Goal: Task Accomplishment & Management: Manage account settings

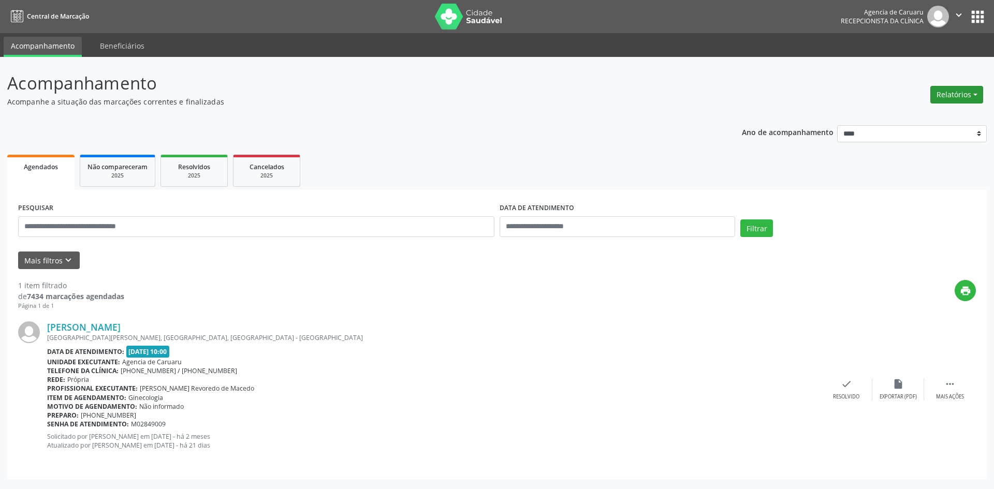
drag, startPoint x: 972, startPoint y: 95, endPoint x: 965, endPoint y: 94, distance: 7.3
click at [972, 95] on button "Relatórios" at bounding box center [956, 95] width 53 height 18
click at [893, 118] on link "Agendamentos" at bounding box center [927, 117] width 111 height 14
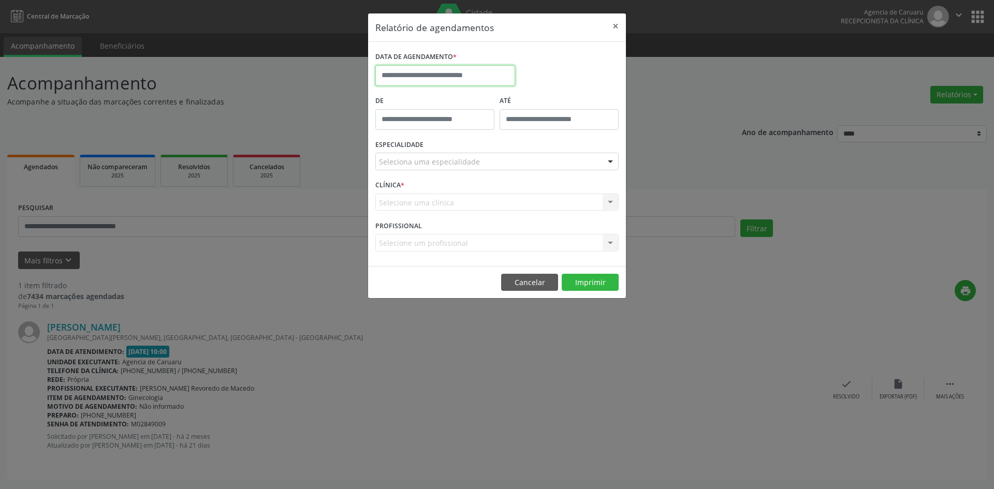
click at [413, 74] on input "text" at bounding box center [445, 75] width 140 height 21
click at [434, 76] on input "text" at bounding box center [445, 75] width 140 height 21
click at [525, 100] on icon at bounding box center [525, 98] width 7 height 7
select select "*"
click at [455, 136] on span "1" at bounding box center [455, 130] width 20 height 20
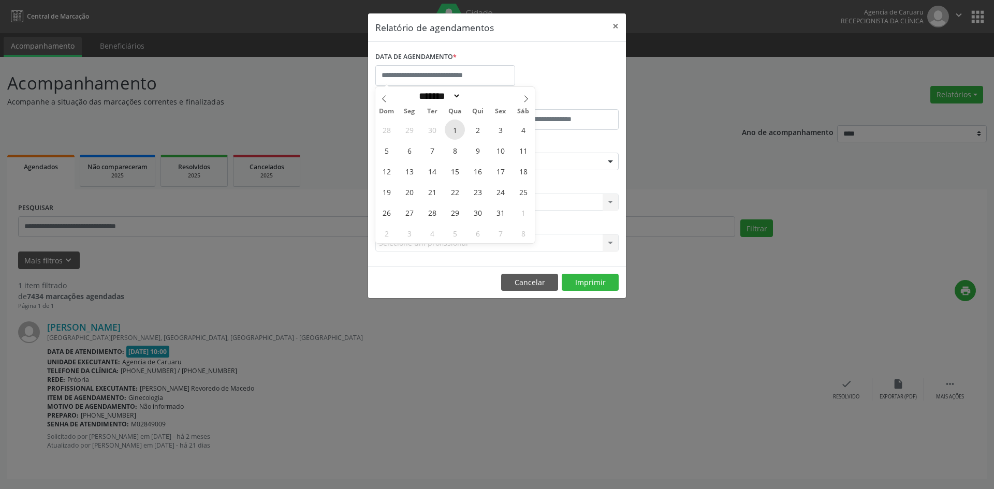
type input "**********"
click at [455, 136] on span "1" at bounding box center [455, 130] width 20 height 20
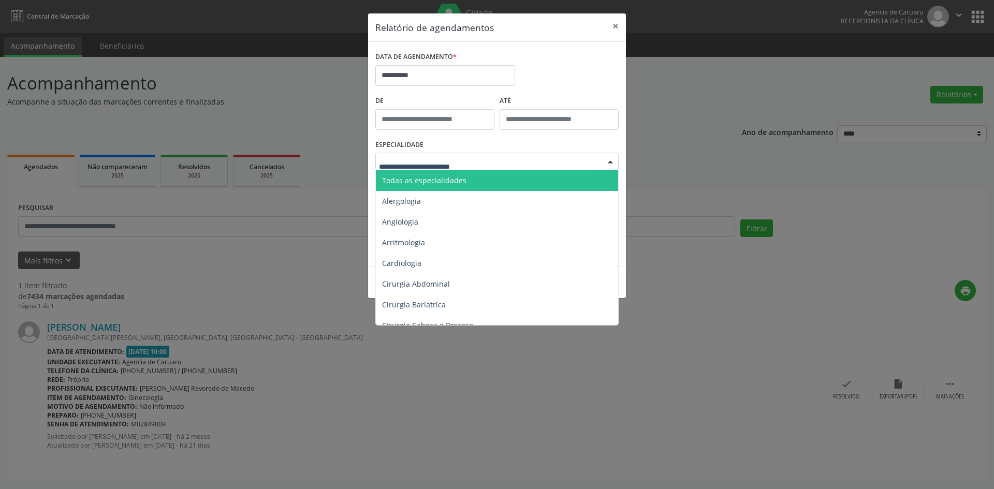
click at [466, 178] on span "Todas as especialidades" at bounding box center [498, 180] width 244 height 21
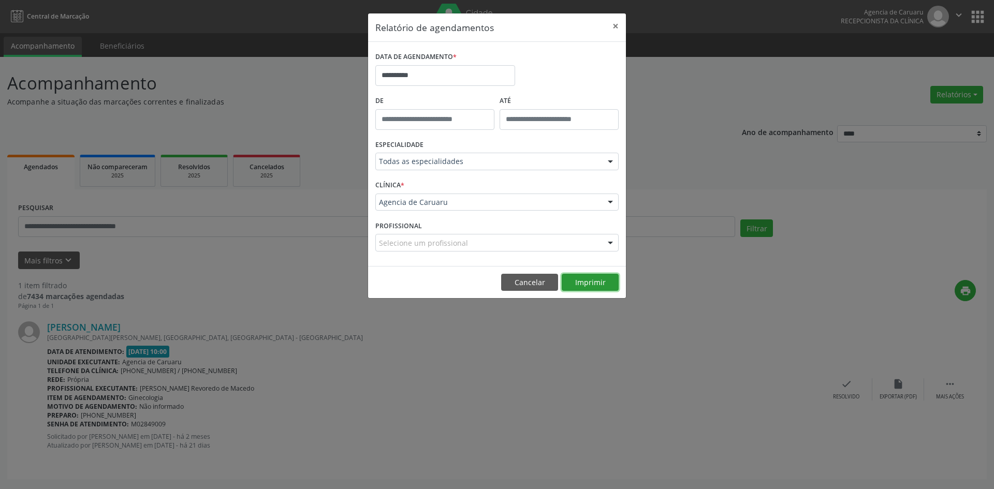
click at [574, 287] on button "Imprimir" at bounding box center [590, 283] width 57 height 18
click at [532, 288] on button "Cancelar" at bounding box center [529, 283] width 57 height 18
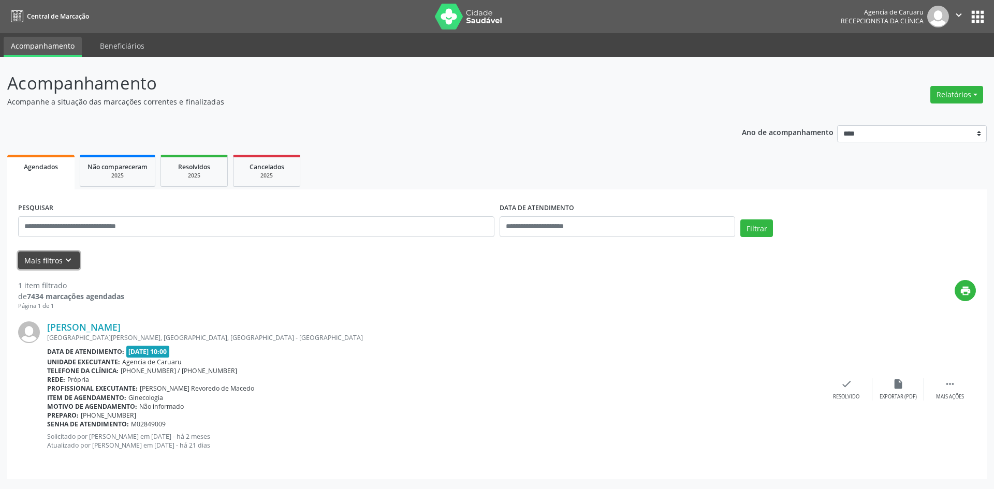
click at [54, 265] on button "Mais filtros keyboard_arrow_down" at bounding box center [49, 261] width 62 height 18
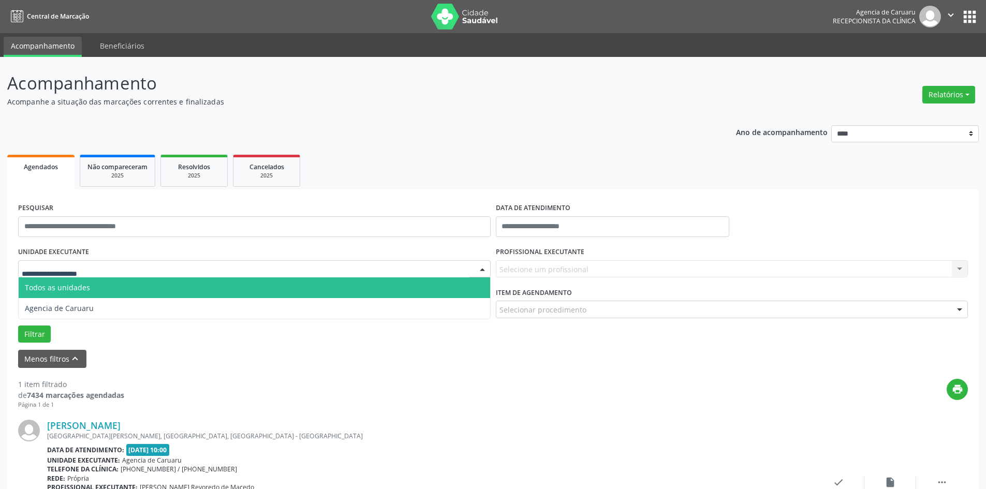
click at [84, 288] on span "Todos as unidades" at bounding box center [57, 288] width 65 height 10
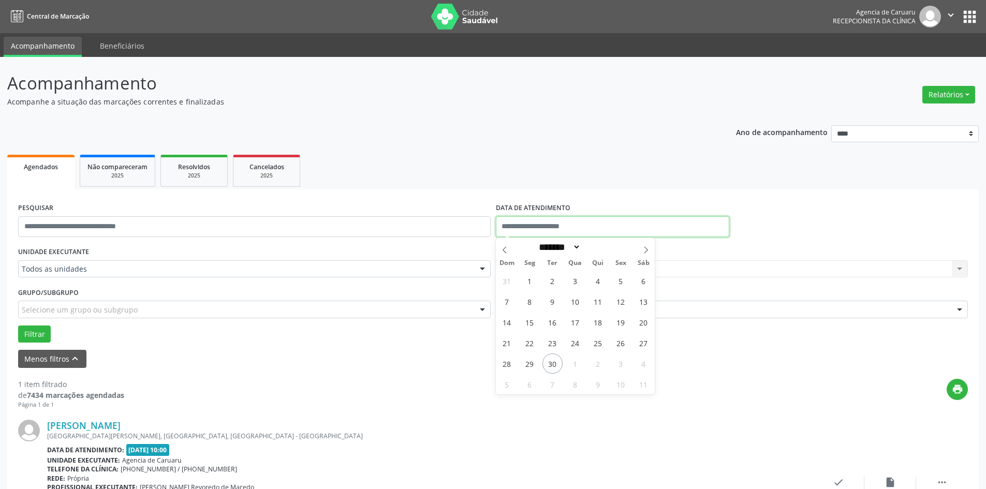
click at [523, 230] on input "text" at bounding box center [612, 226] width 233 height 21
click at [550, 364] on span "30" at bounding box center [553, 364] width 20 height 20
type input "**********"
click at [550, 364] on span "30" at bounding box center [553, 364] width 20 height 20
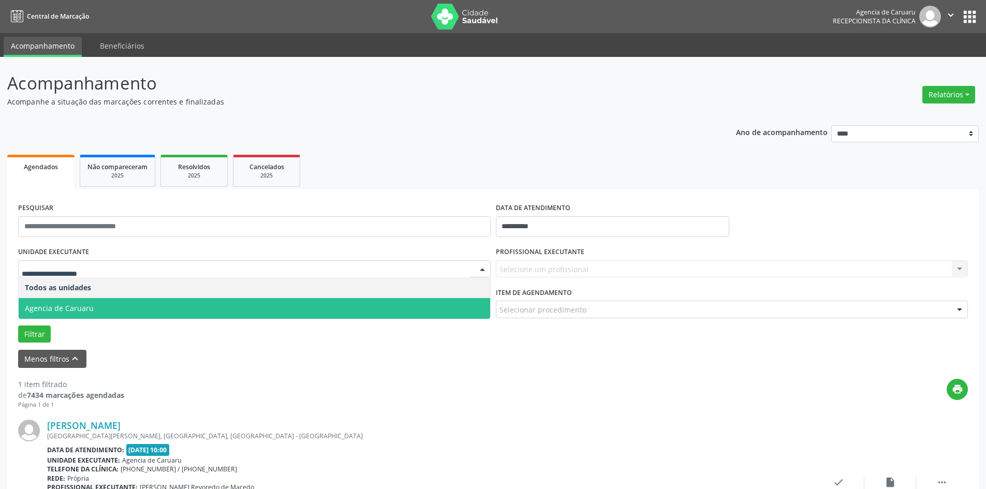
click at [95, 308] on span "Agencia de Caruaru" at bounding box center [255, 308] width 472 height 21
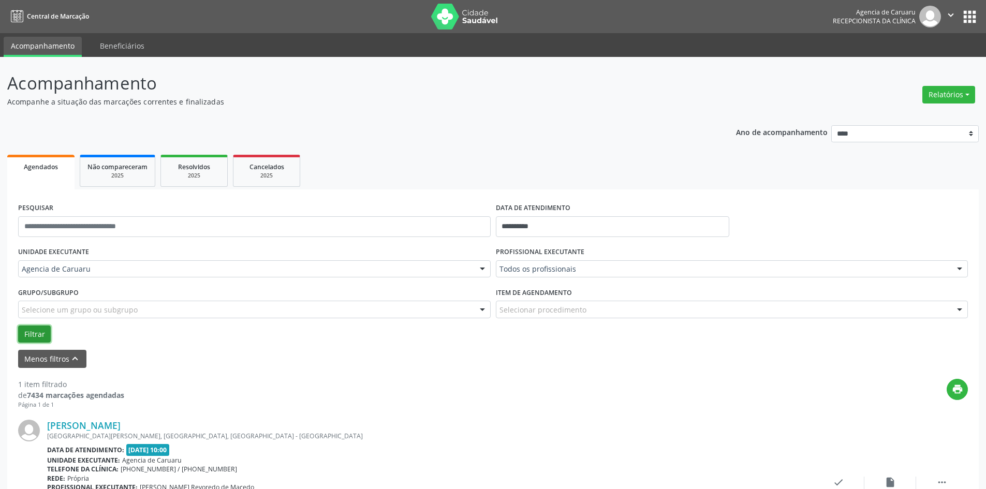
click at [31, 338] on button "Filtrar" at bounding box center [34, 335] width 33 height 18
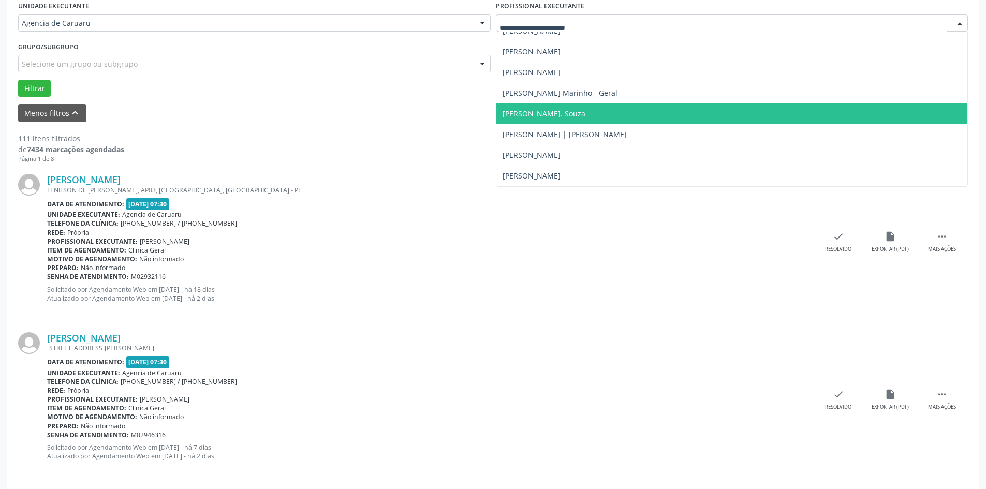
scroll to position [104, 0]
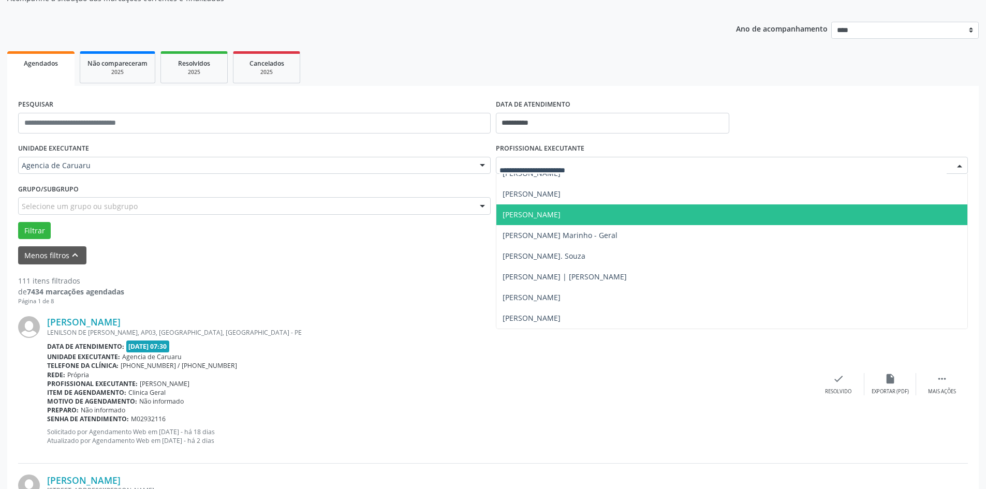
click at [561, 215] on span "[PERSON_NAME]" at bounding box center [532, 215] width 58 height 10
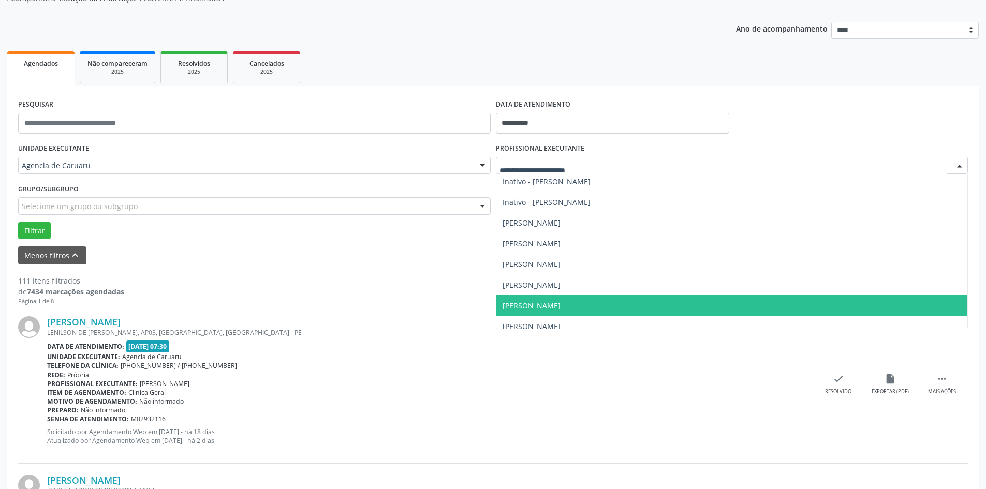
scroll to position [290, 0]
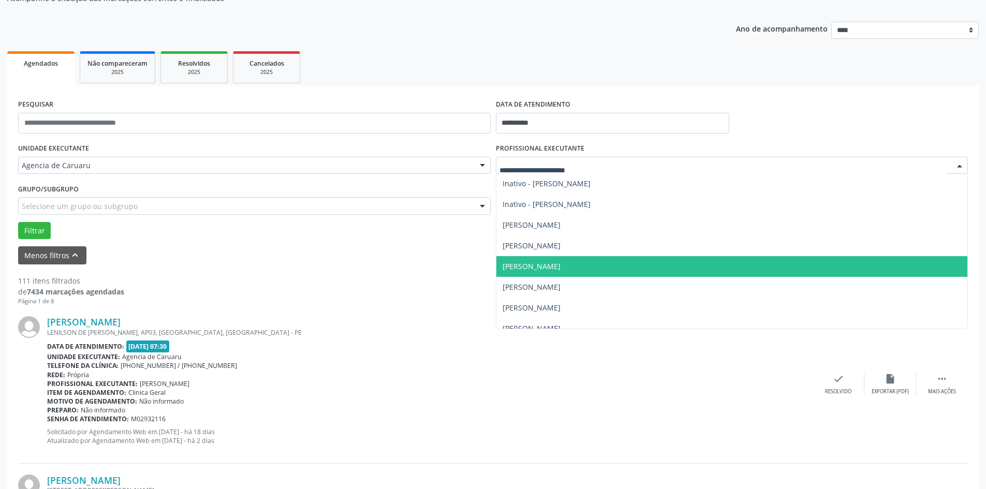
click at [559, 263] on span "[PERSON_NAME]" at bounding box center [532, 266] width 58 height 10
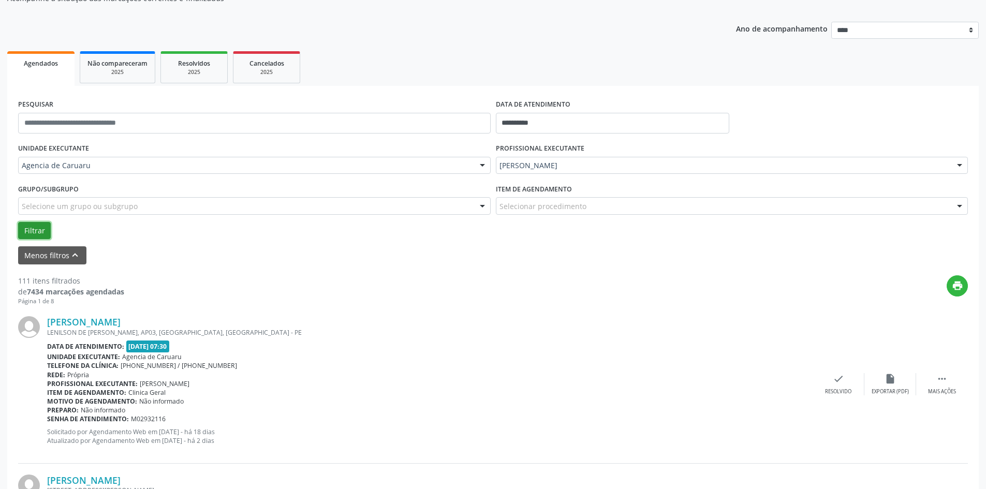
click at [30, 232] on button "Filtrar" at bounding box center [34, 231] width 33 height 18
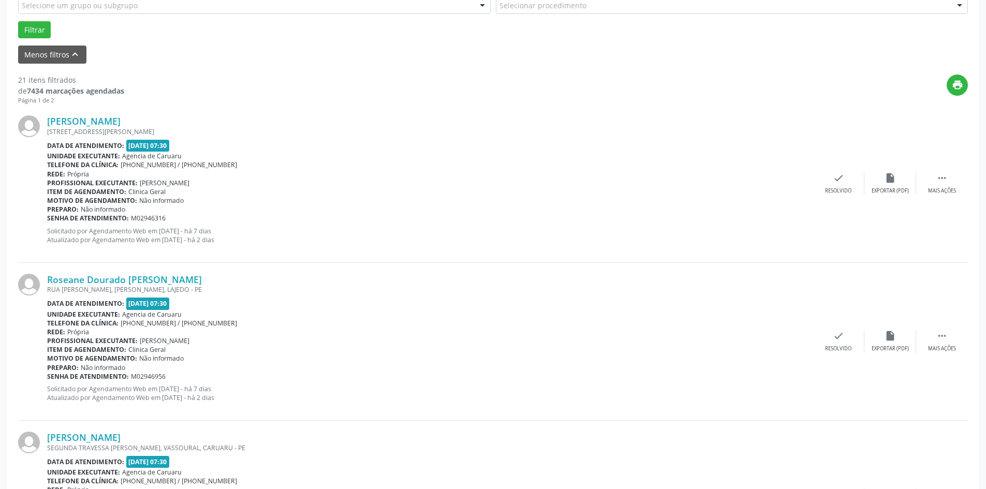
scroll to position [311, 0]
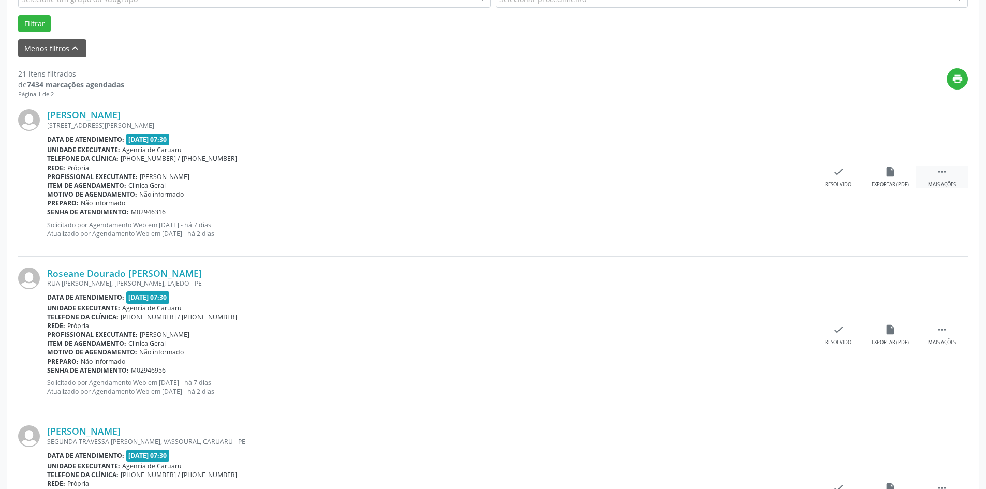
click at [935, 179] on div " Mais ações" at bounding box center [942, 177] width 52 height 22
click at [893, 184] on div "Não compareceu" at bounding box center [890, 184] width 44 height 7
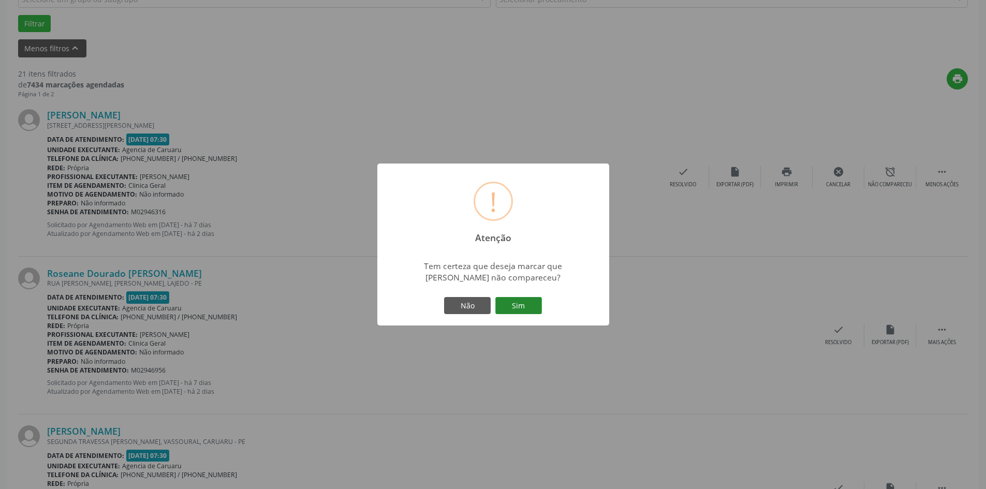
click at [523, 305] on button "Sim" at bounding box center [518, 306] width 47 height 18
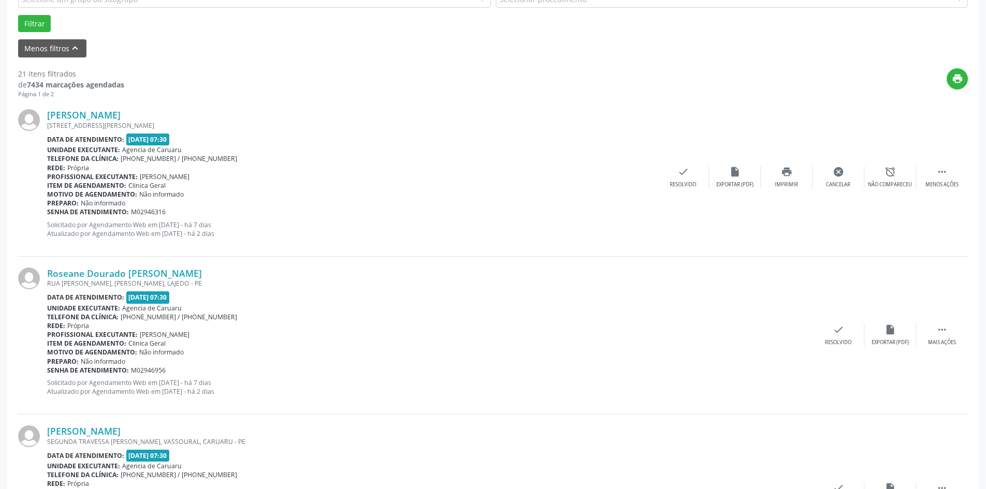
scroll to position [0, 0]
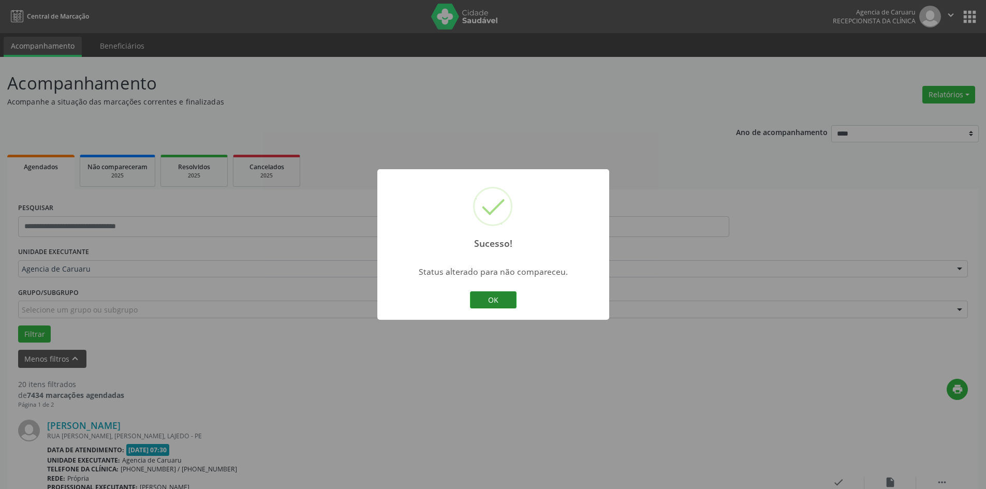
click at [485, 300] on button "OK" at bounding box center [493, 300] width 47 height 18
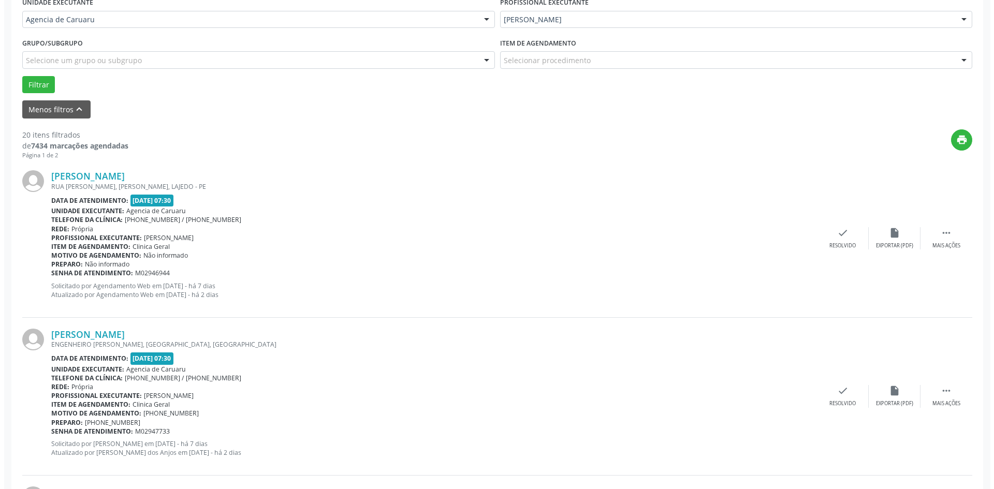
scroll to position [259, 0]
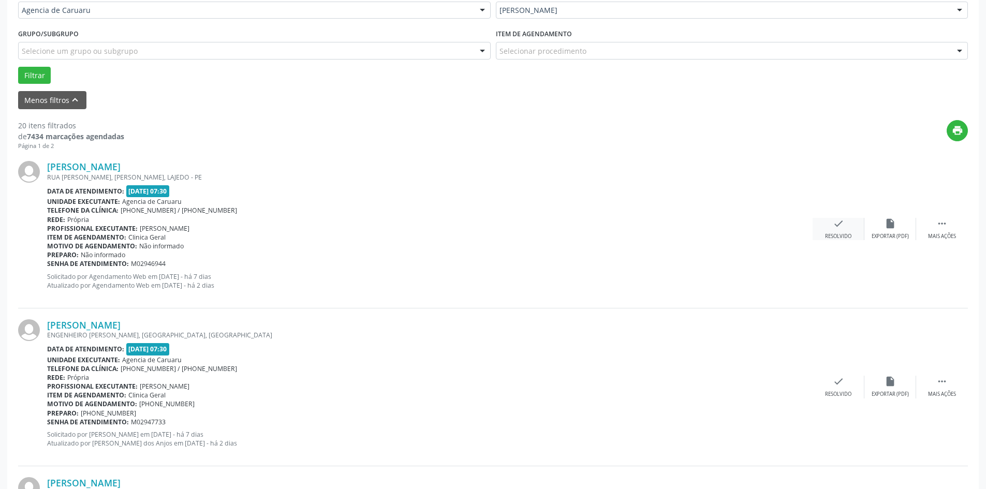
click at [836, 232] on div "check Resolvido" at bounding box center [839, 229] width 52 height 22
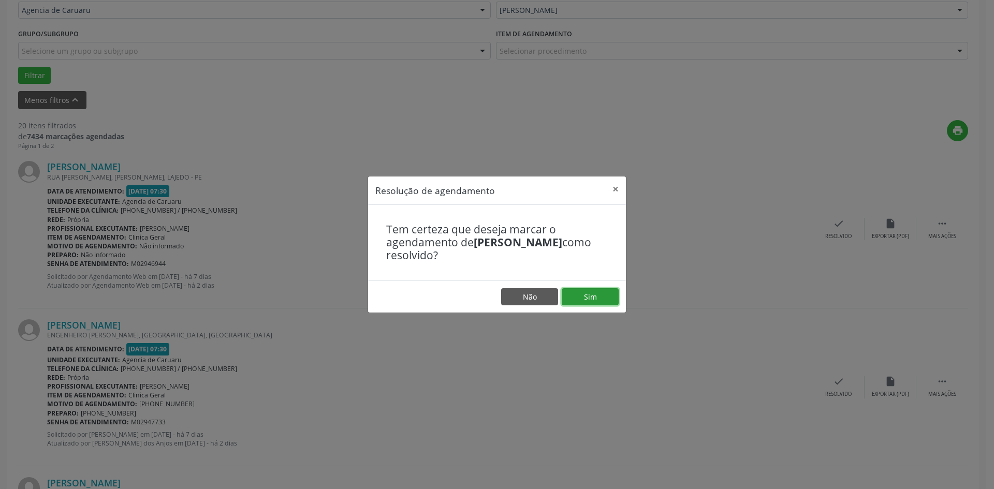
click at [573, 296] on button "Sim" at bounding box center [590, 297] width 57 height 18
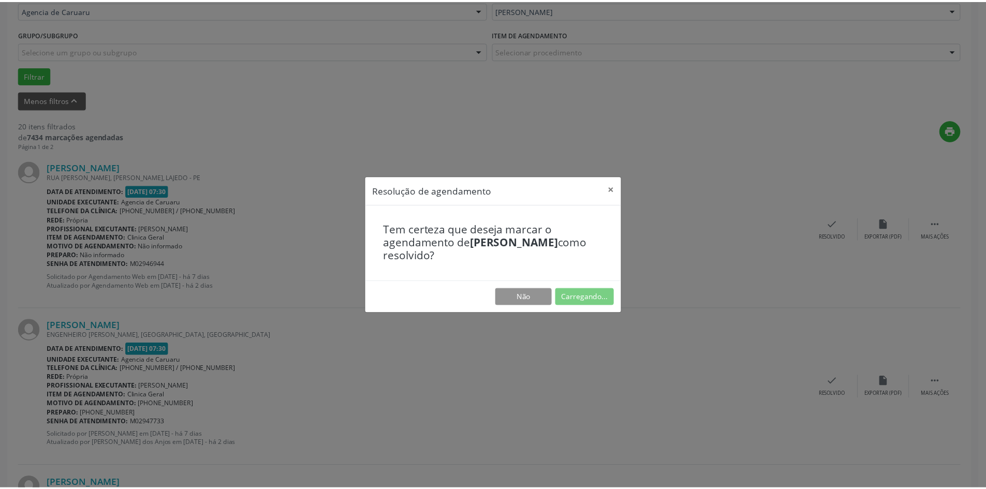
scroll to position [0, 0]
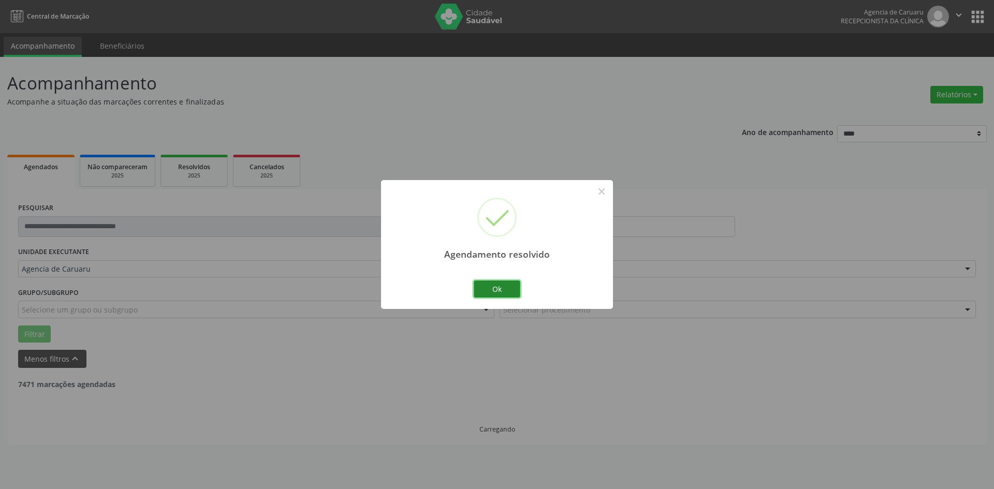
click at [514, 290] on button "Ok" at bounding box center [497, 290] width 47 height 18
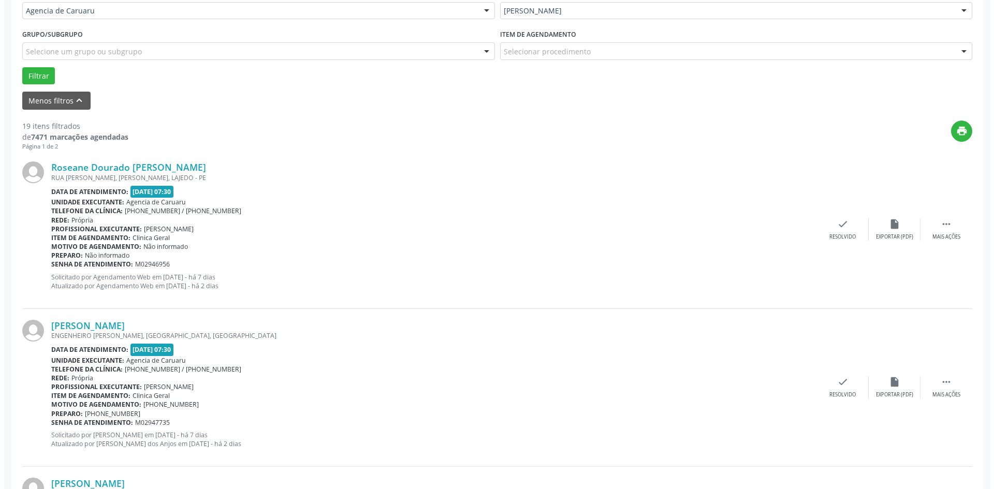
scroll to position [259, 0]
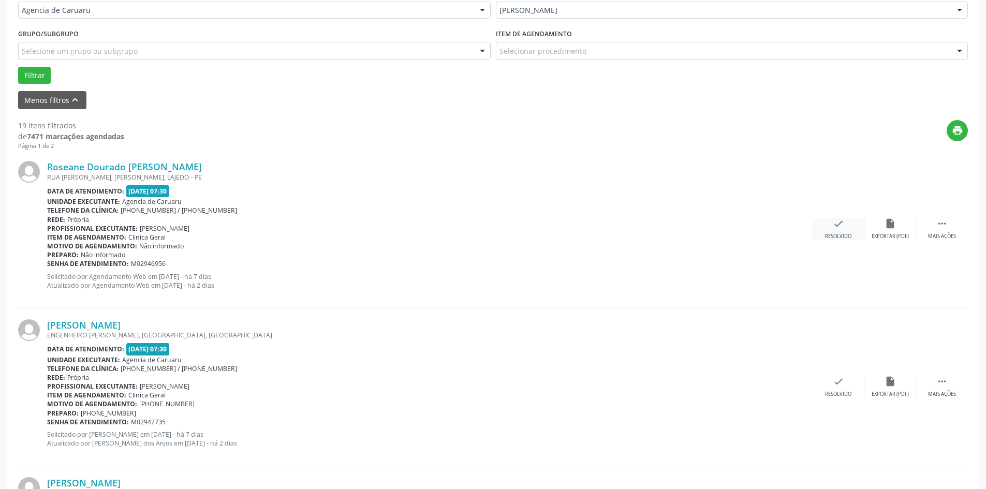
click at [849, 227] on div "check Resolvido" at bounding box center [839, 229] width 52 height 22
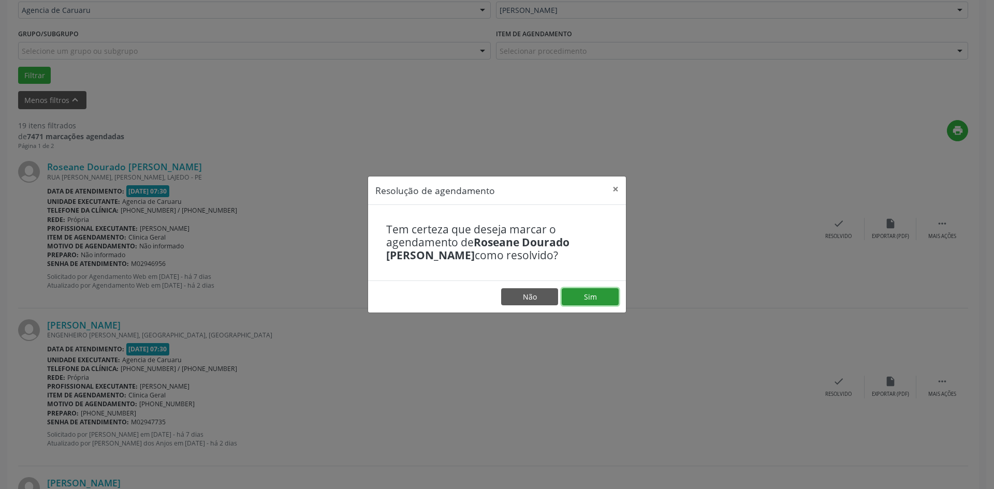
click at [600, 295] on button "Sim" at bounding box center [590, 297] width 57 height 18
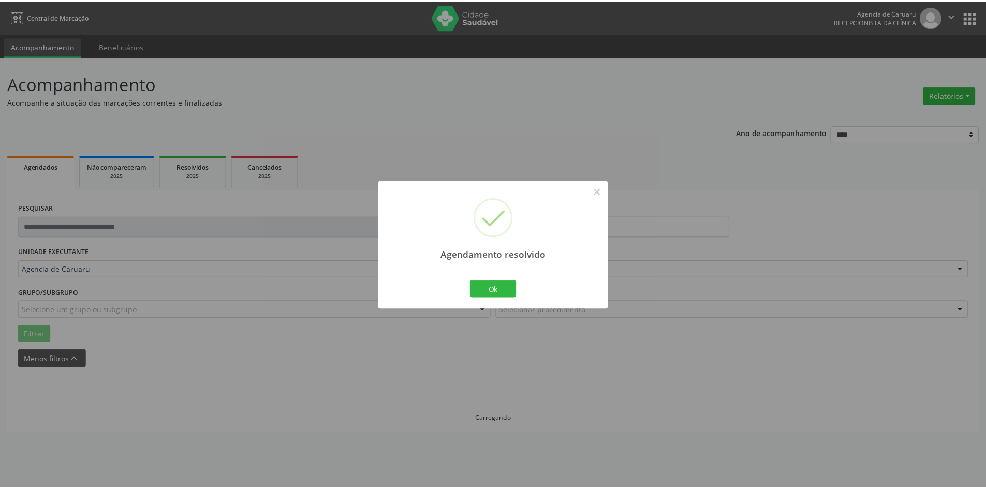
scroll to position [0, 0]
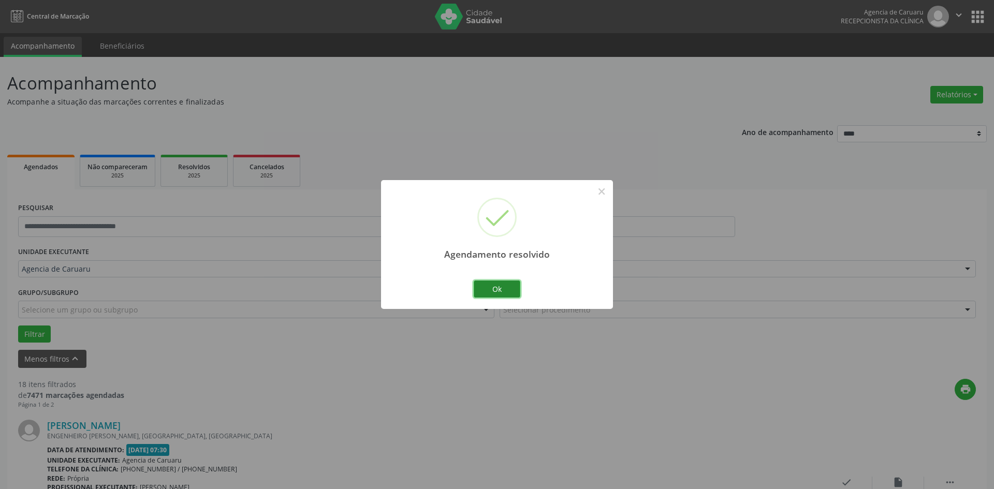
click at [488, 287] on button "Ok" at bounding box center [497, 290] width 47 height 18
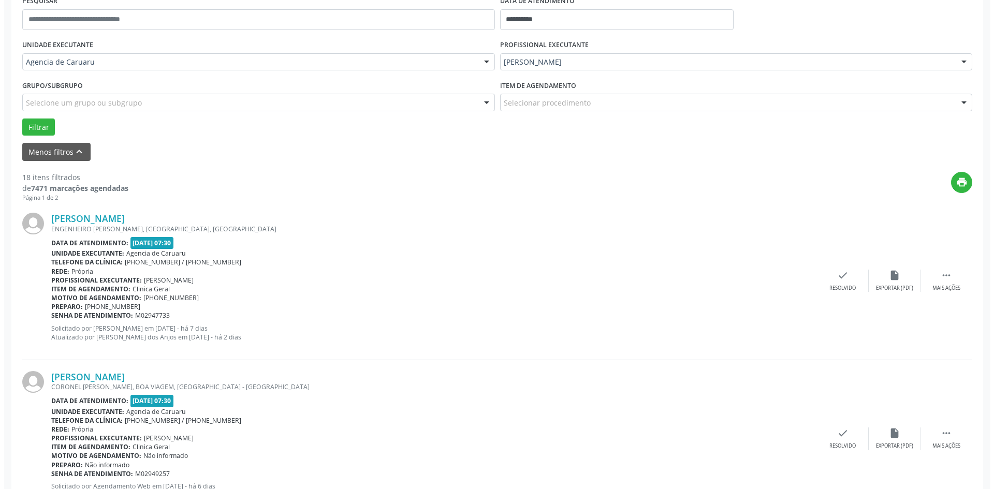
scroll to position [259, 0]
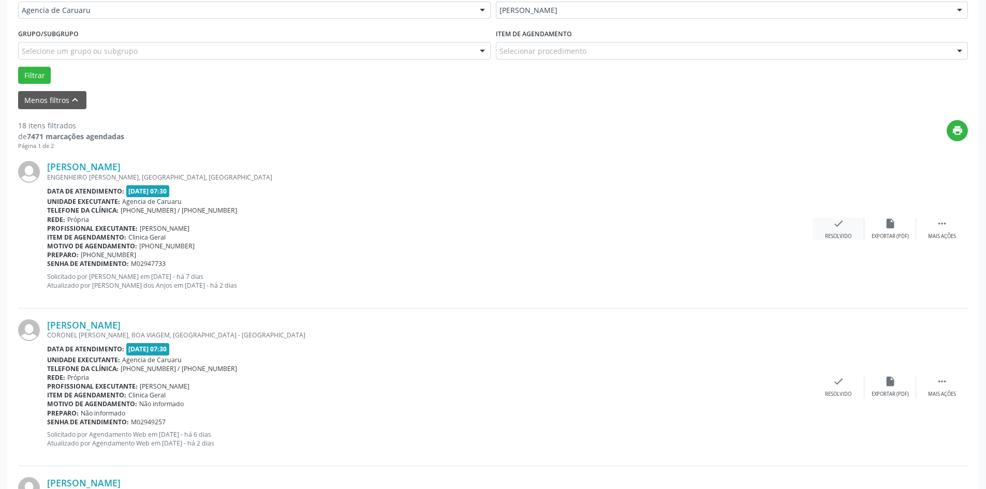
click at [820, 229] on div "check Resolvido" at bounding box center [839, 229] width 52 height 22
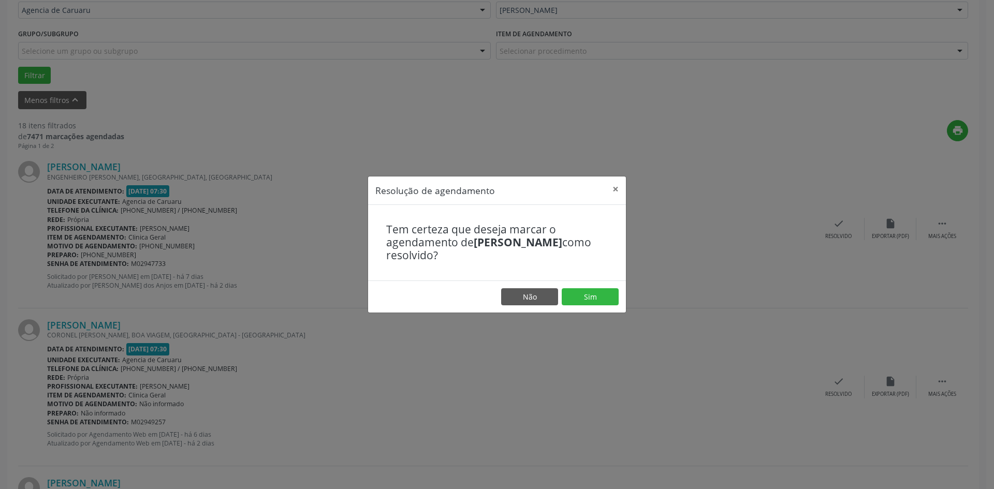
drag, startPoint x: 820, startPoint y: 229, endPoint x: 758, endPoint y: 211, distance: 64.6
click at [758, 211] on div "Resolução de agendamento × Tem certeza que deseja marcar o agendamento de [PERS…" at bounding box center [497, 244] width 994 height 489
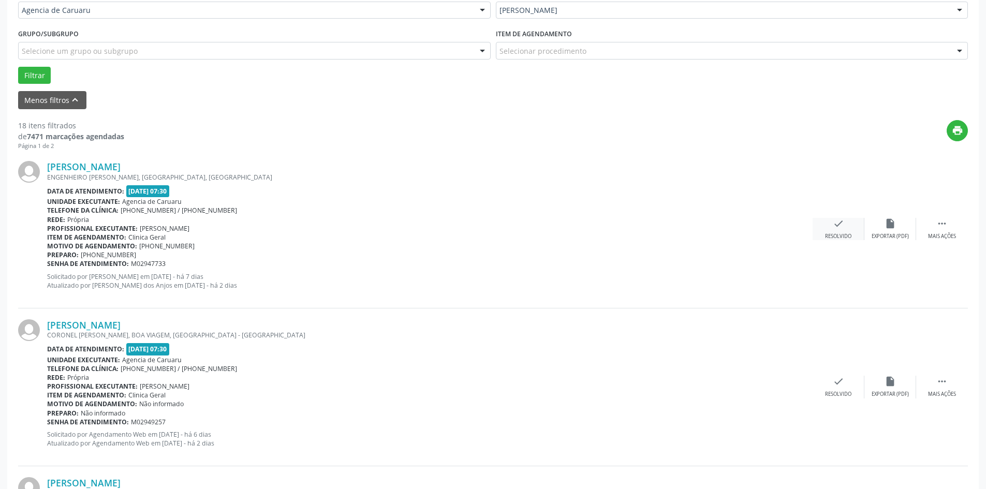
click at [843, 230] on div "check Resolvido" at bounding box center [839, 229] width 52 height 22
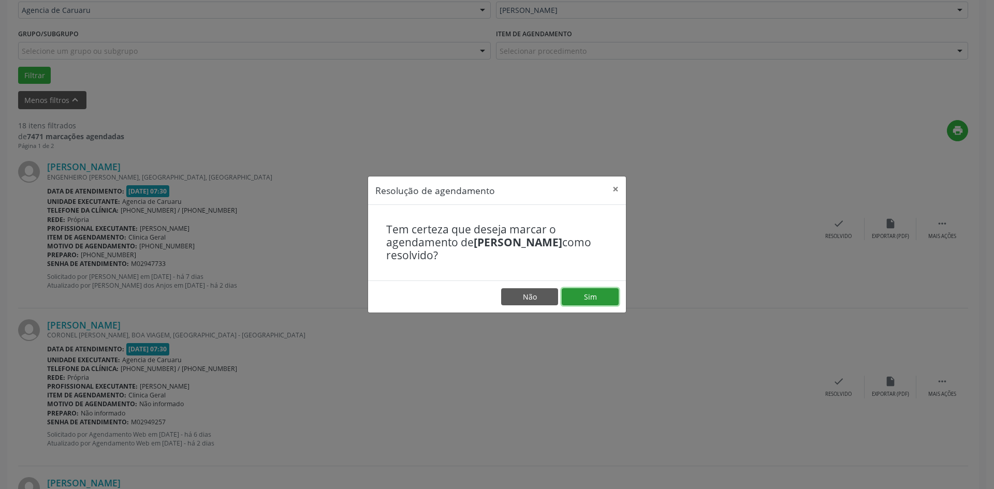
click at [584, 296] on button "Sim" at bounding box center [590, 297] width 57 height 18
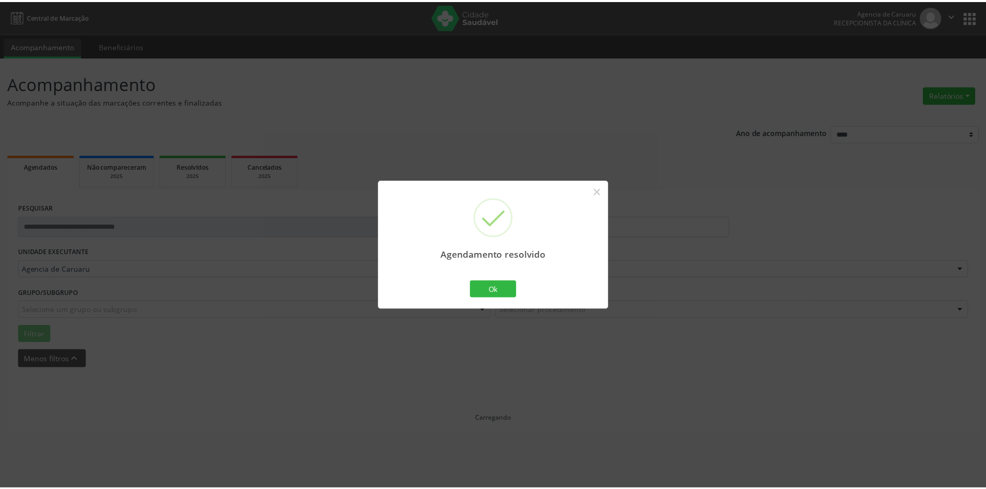
scroll to position [0, 0]
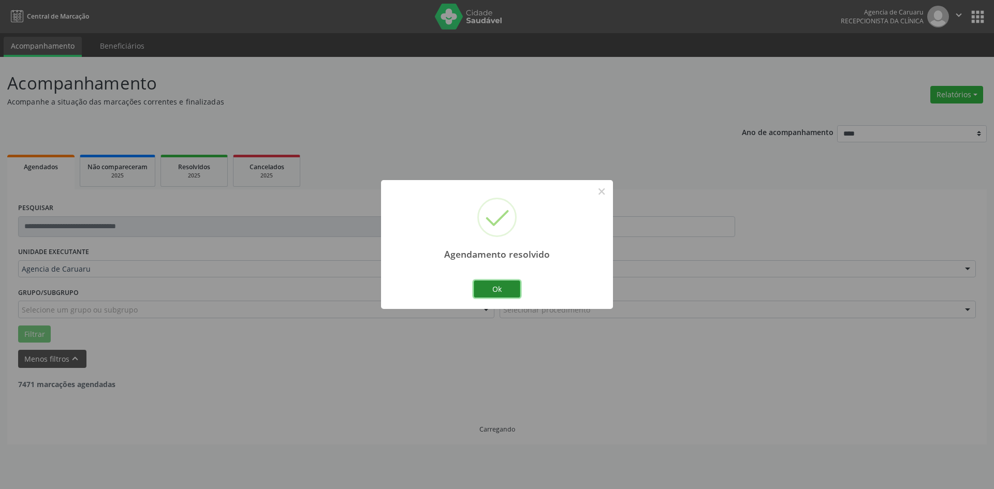
click at [494, 288] on button "Ok" at bounding box center [497, 290] width 47 height 18
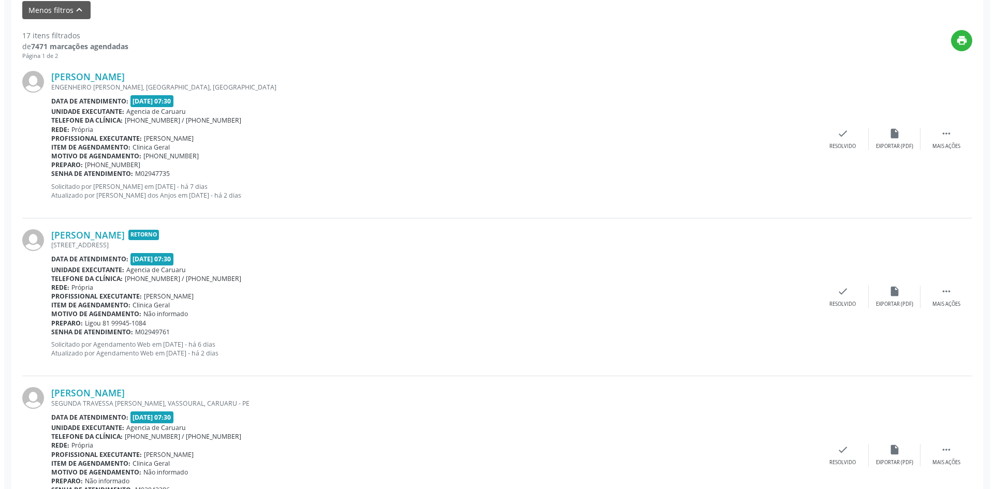
scroll to position [362, 0]
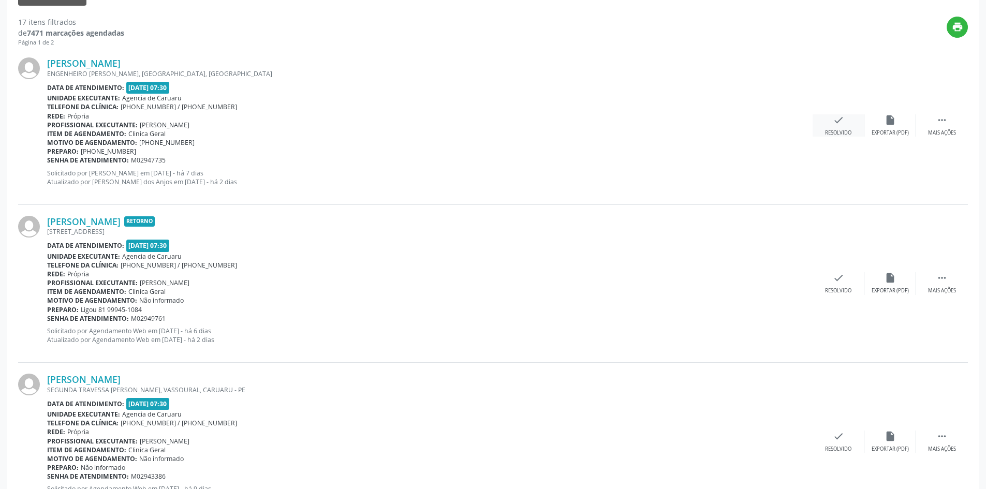
click at [831, 127] on div "check Resolvido" at bounding box center [839, 125] width 52 height 22
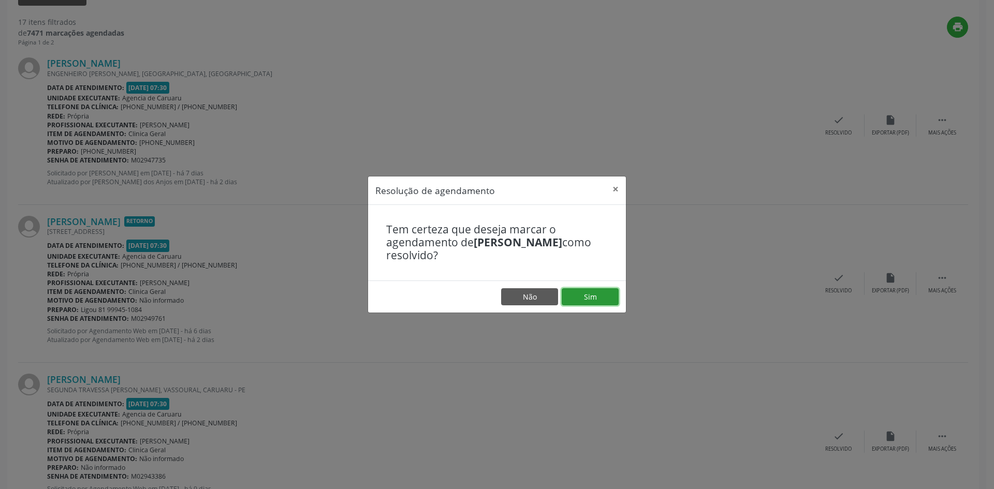
click at [591, 299] on button "Sim" at bounding box center [590, 297] width 57 height 18
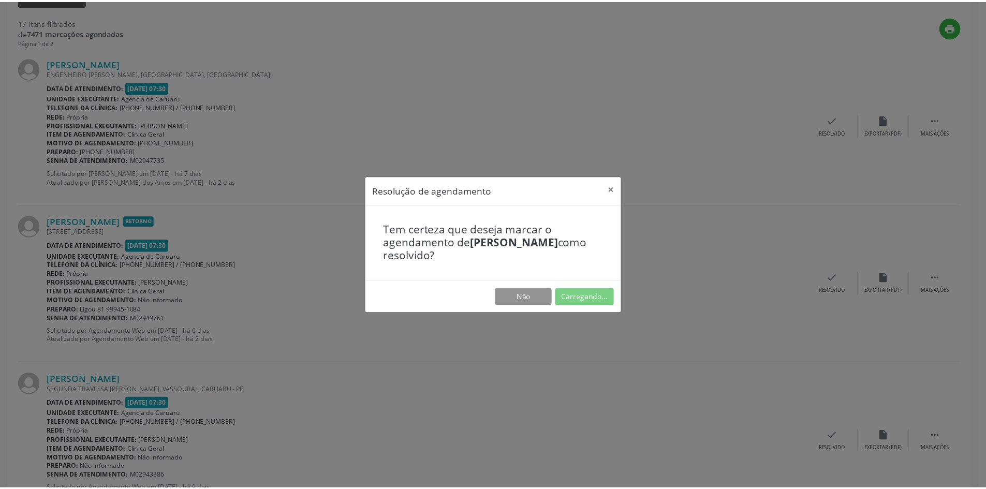
scroll to position [0, 0]
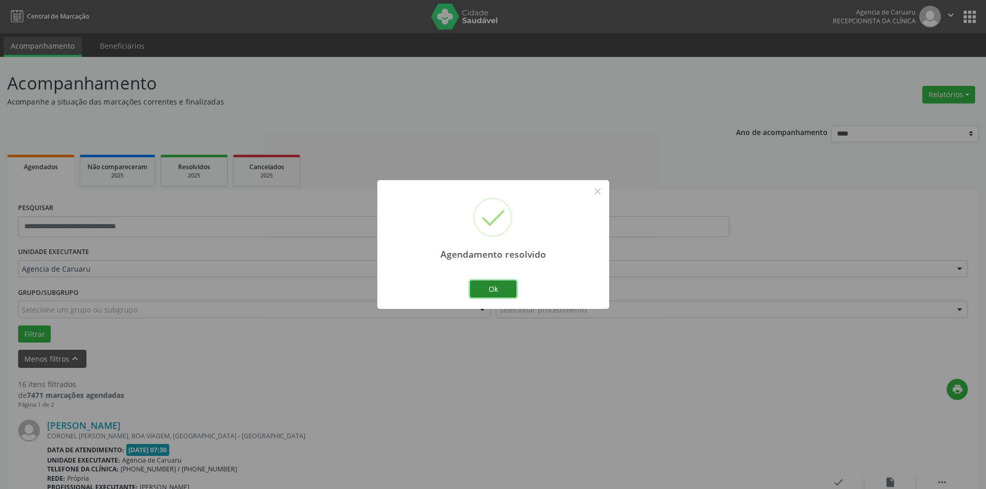
click at [512, 292] on button "Ok" at bounding box center [493, 290] width 47 height 18
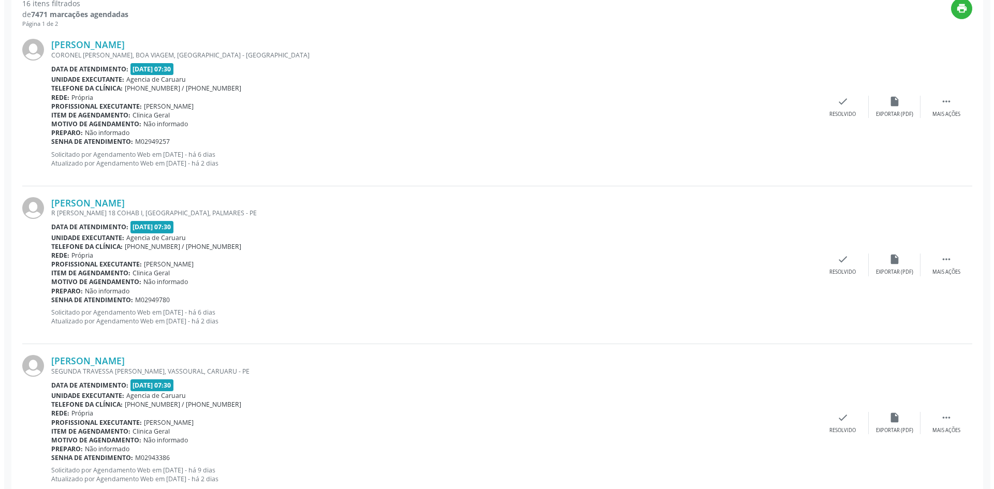
scroll to position [362, 0]
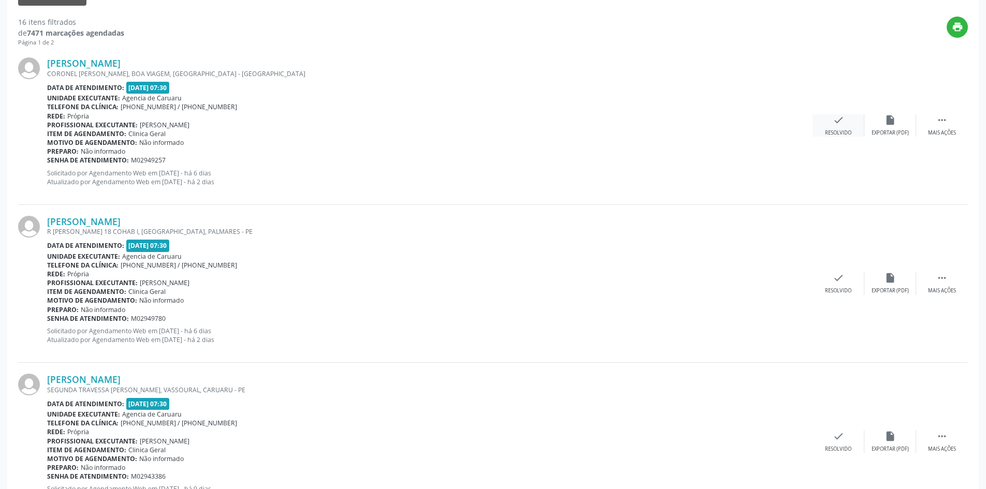
click at [856, 120] on div "check Resolvido" at bounding box center [839, 125] width 52 height 22
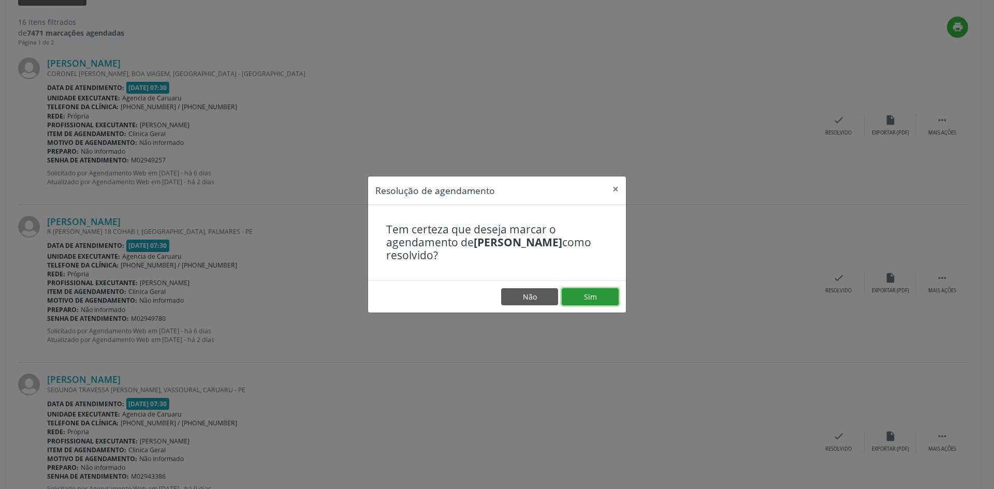
click at [590, 294] on button "Sim" at bounding box center [590, 297] width 57 height 18
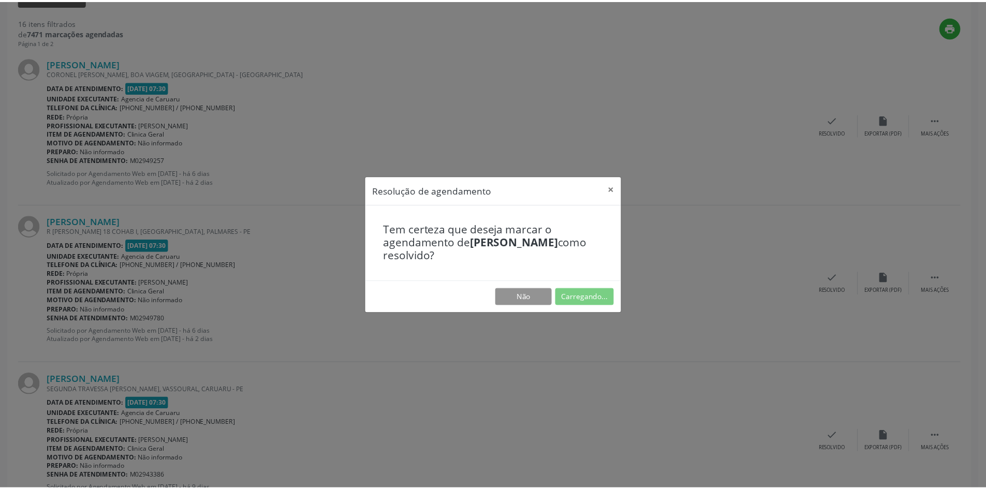
scroll to position [0, 0]
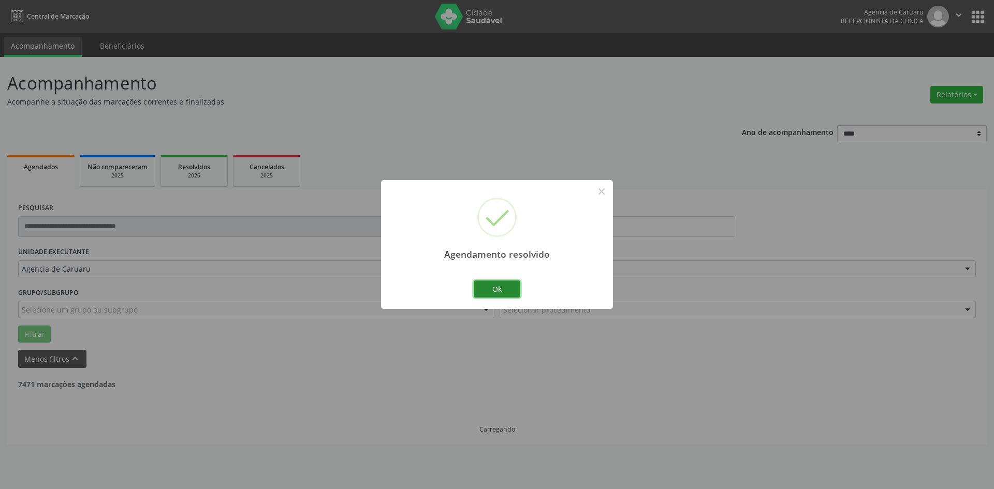
click at [505, 286] on button "Ok" at bounding box center [497, 290] width 47 height 18
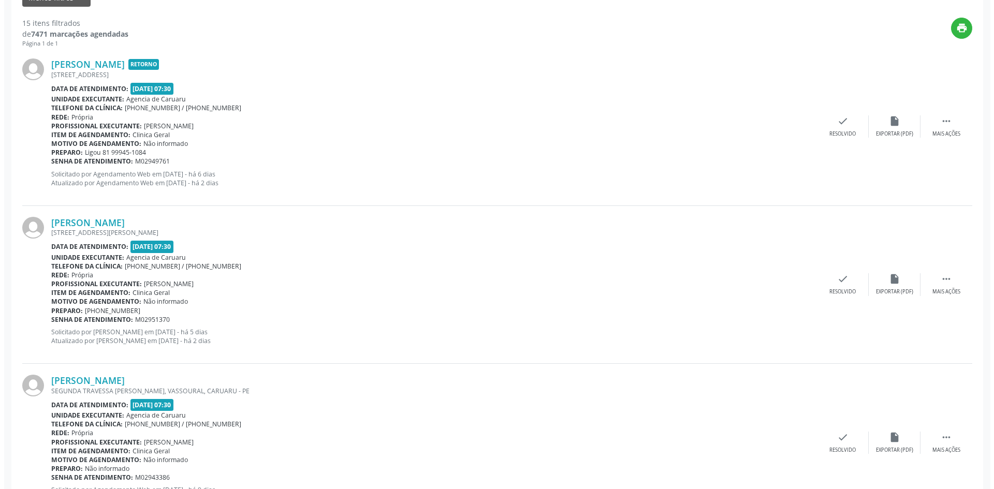
scroll to position [362, 0]
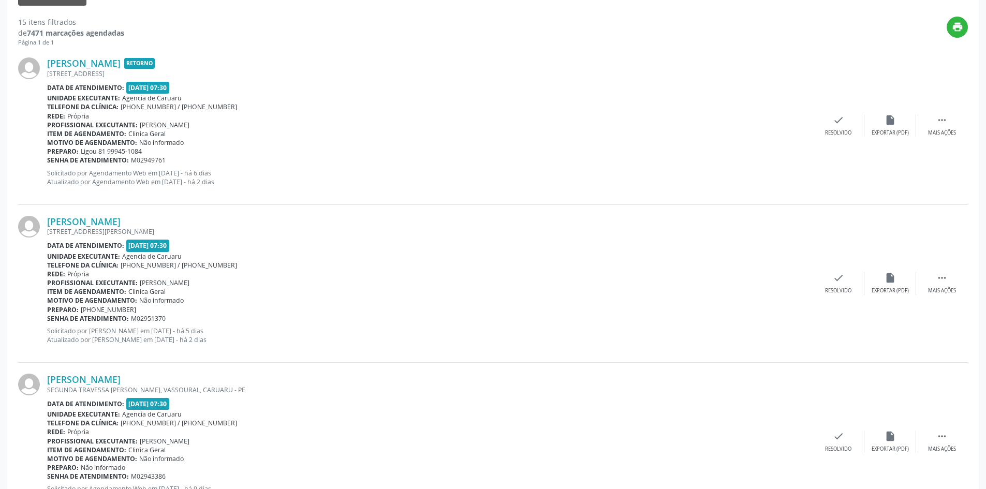
click at [825, 113] on div "[PERSON_NAME] Retorno [STREET_ADDRESS] Data de atendimento: [DATE] 07:30 Unidad…" at bounding box center [493, 126] width 950 height 158
click at [845, 133] on div "Resolvido" at bounding box center [838, 132] width 26 height 7
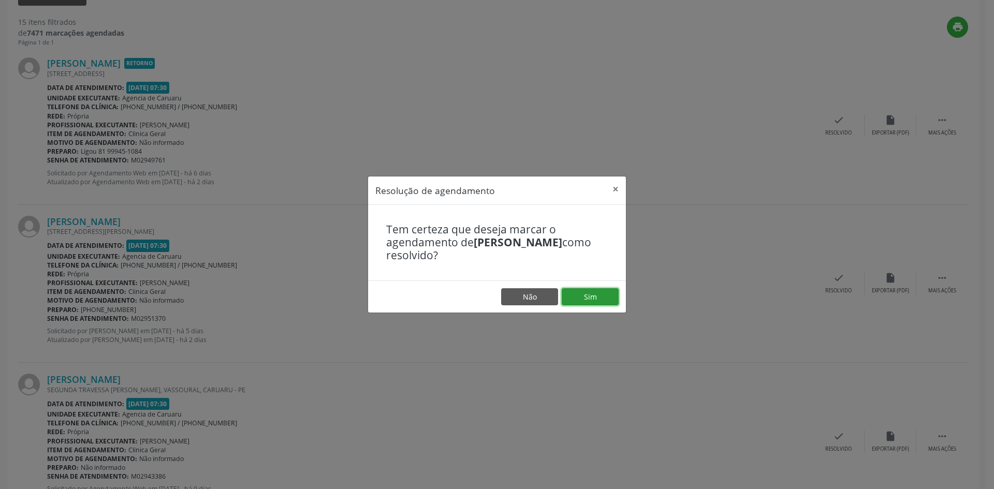
click at [602, 302] on button "Sim" at bounding box center [590, 297] width 57 height 18
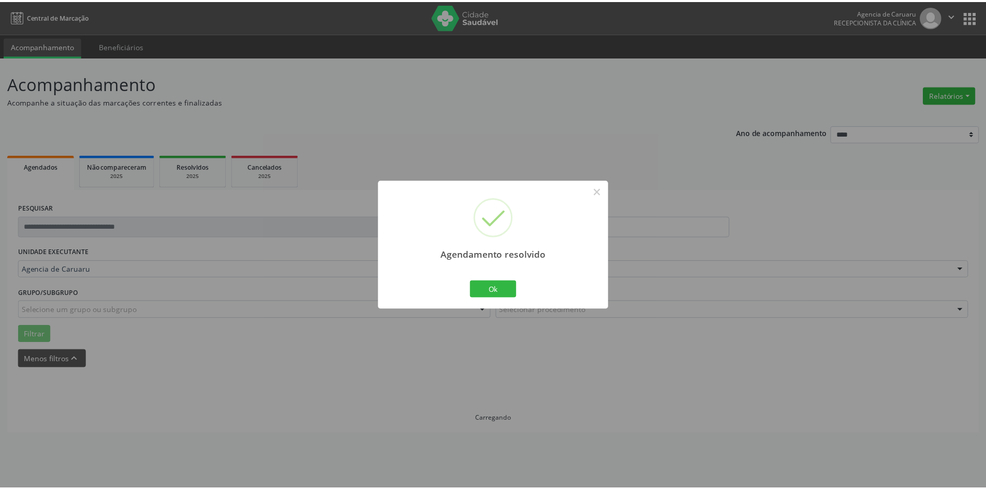
scroll to position [0, 0]
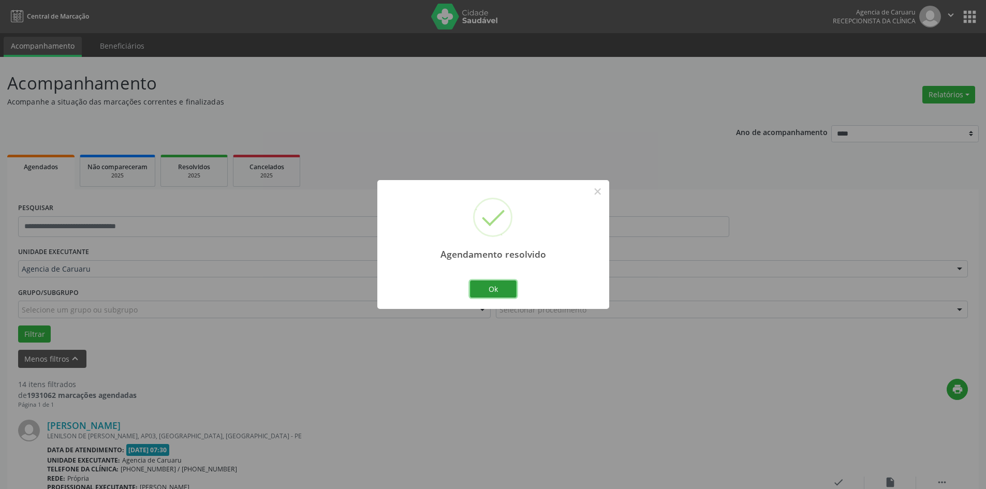
click at [501, 296] on button "Ok" at bounding box center [493, 290] width 47 height 18
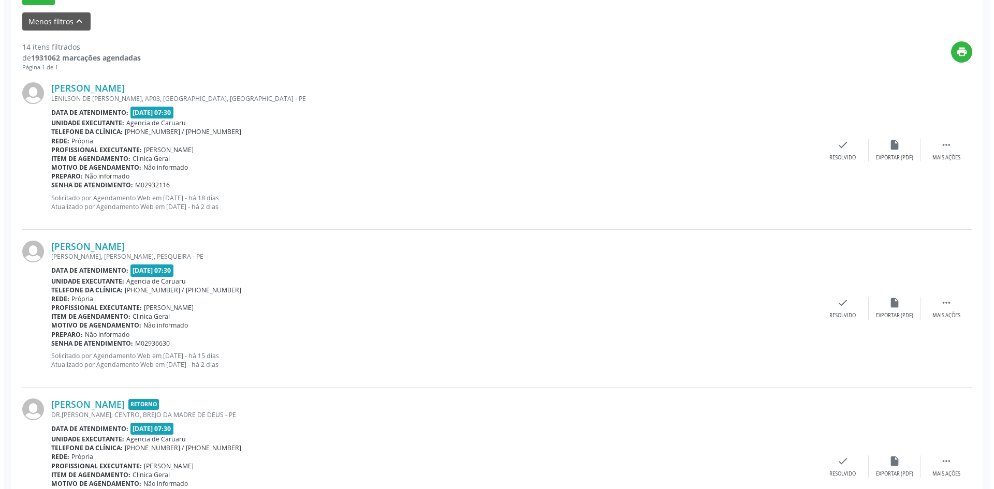
scroll to position [362, 0]
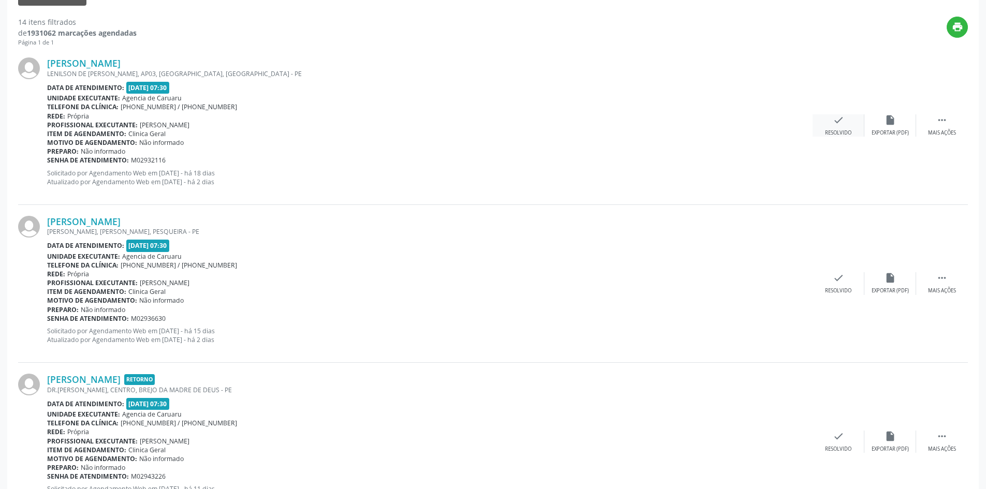
click at [840, 128] on div "check Resolvido" at bounding box center [839, 125] width 52 height 22
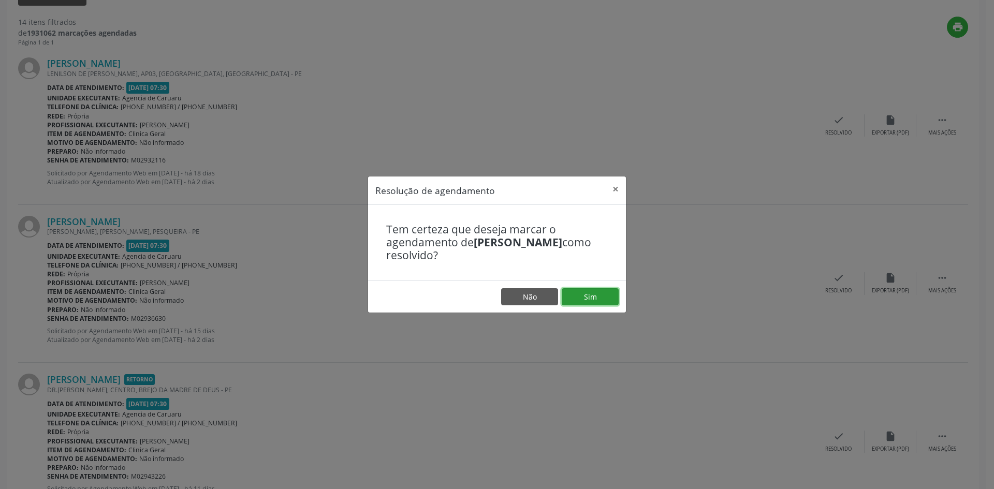
click at [598, 300] on button "Sim" at bounding box center [590, 297] width 57 height 18
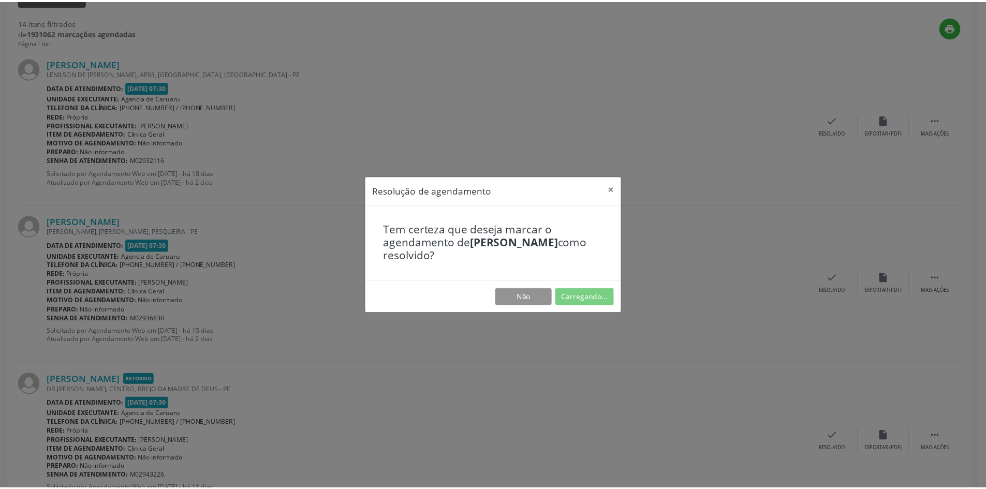
scroll to position [0, 0]
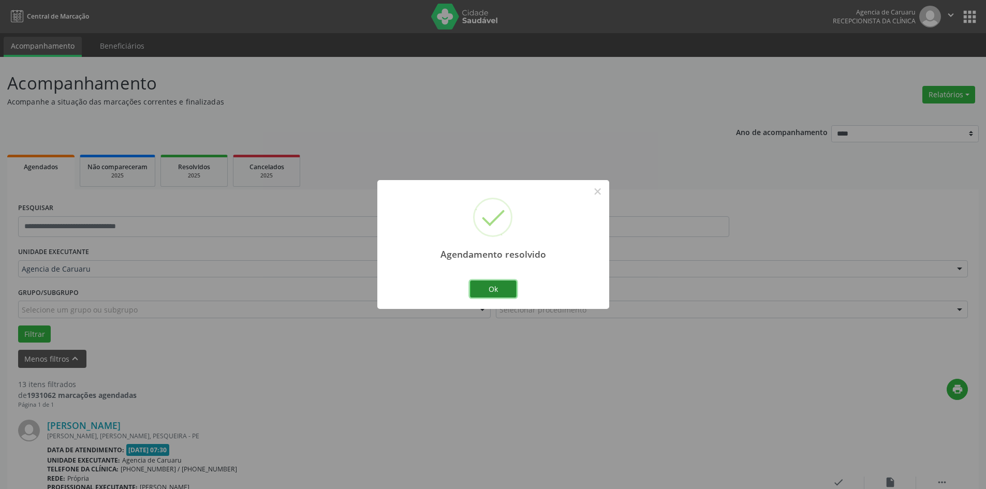
click at [509, 292] on button "Ok" at bounding box center [493, 290] width 47 height 18
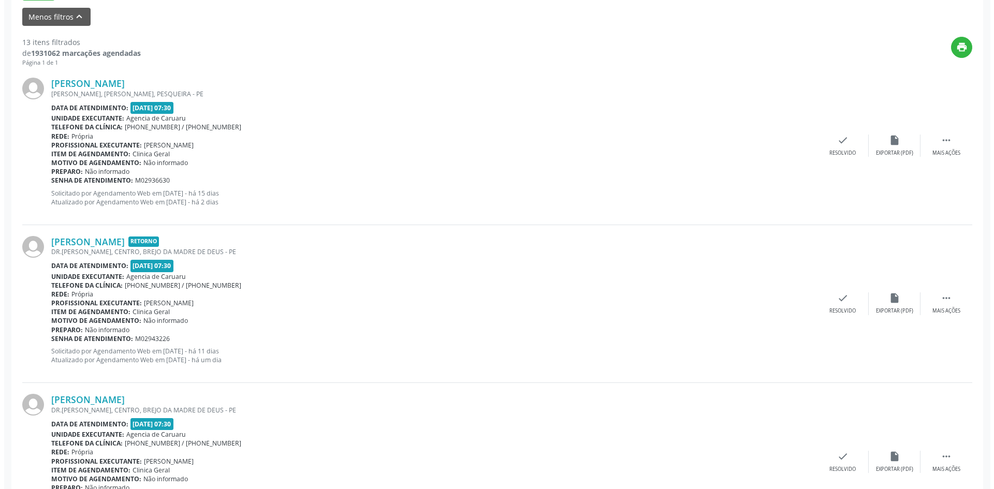
scroll to position [362, 0]
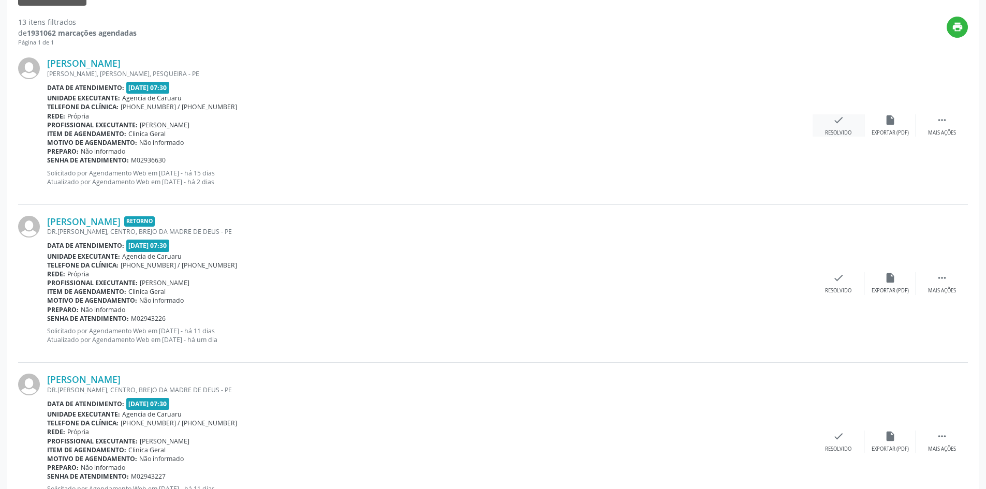
click at [843, 128] on div "check Resolvido" at bounding box center [839, 125] width 52 height 22
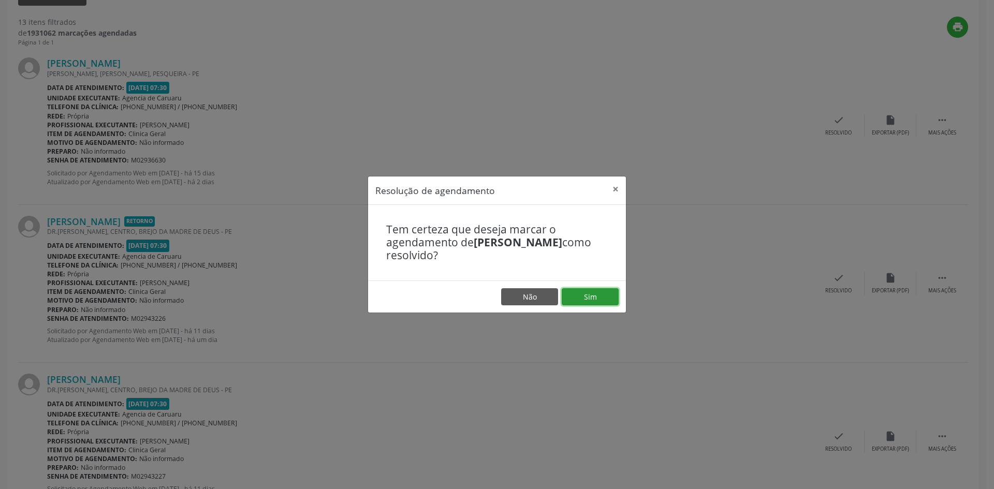
click at [581, 300] on button "Sim" at bounding box center [590, 297] width 57 height 18
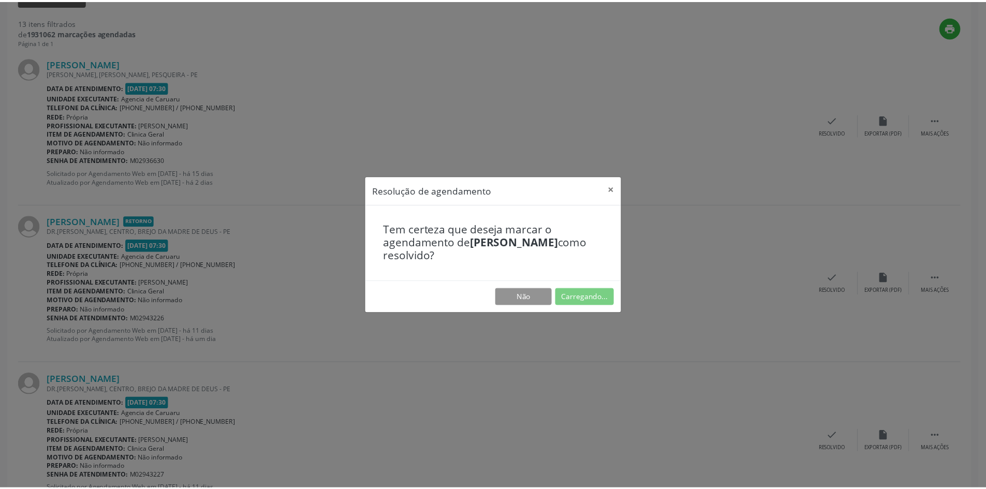
scroll to position [0, 0]
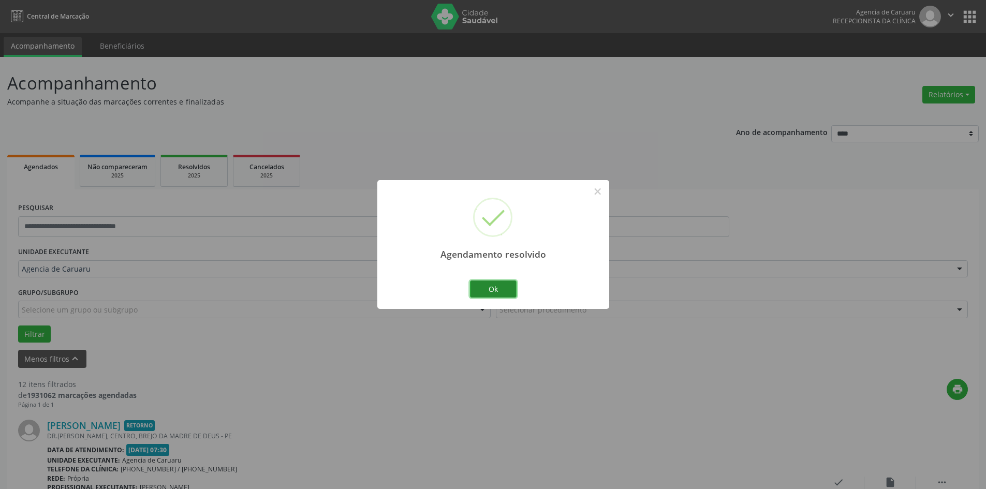
click at [491, 289] on button "Ok" at bounding box center [493, 290] width 47 height 18
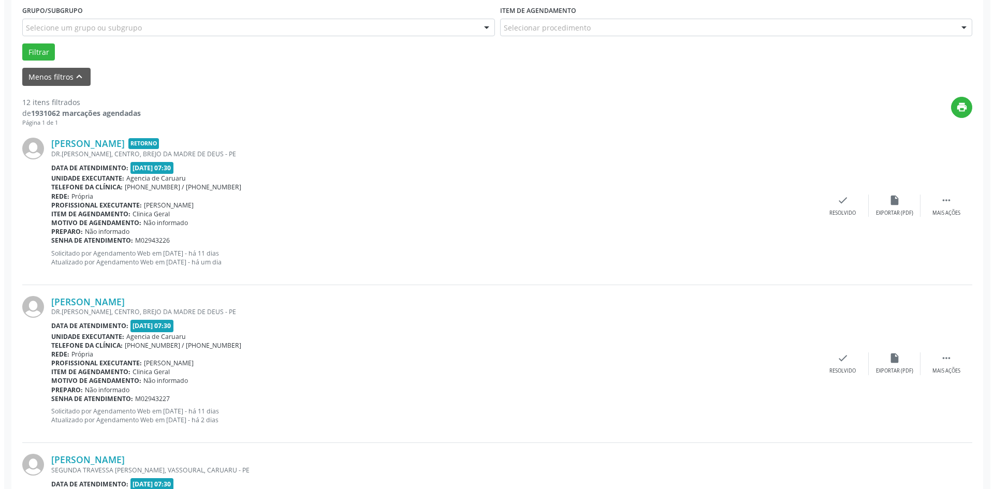
scroll to position [362, 0]
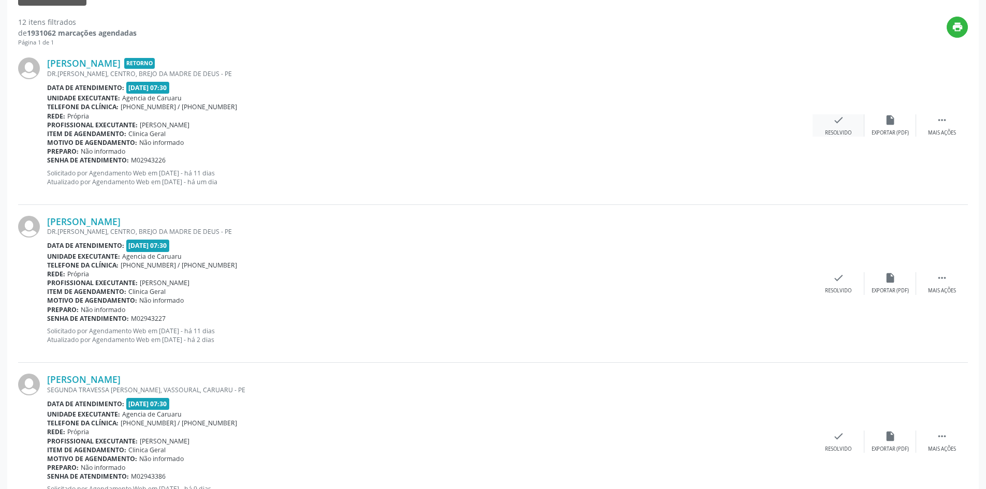
click at [833, 120] on icon "check" at bounding box center [838, 119] width 11 height 11
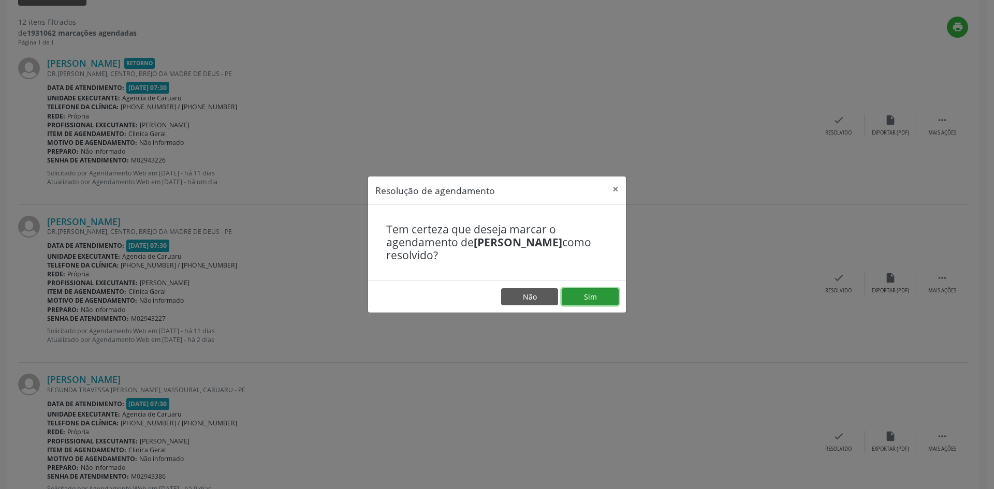
click at [595, 297] on button "Sim" at bounding box center [590, 297] width 57 height 18
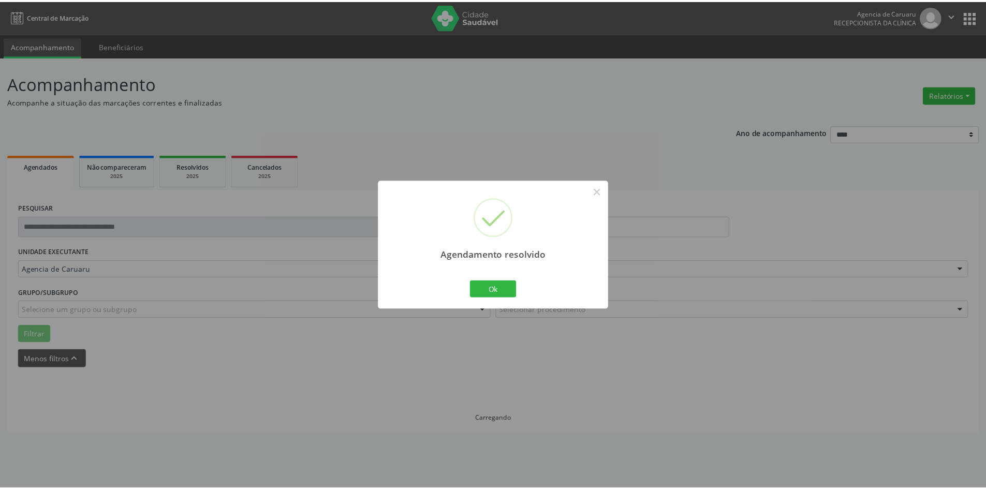
scroll to position [0, 0]
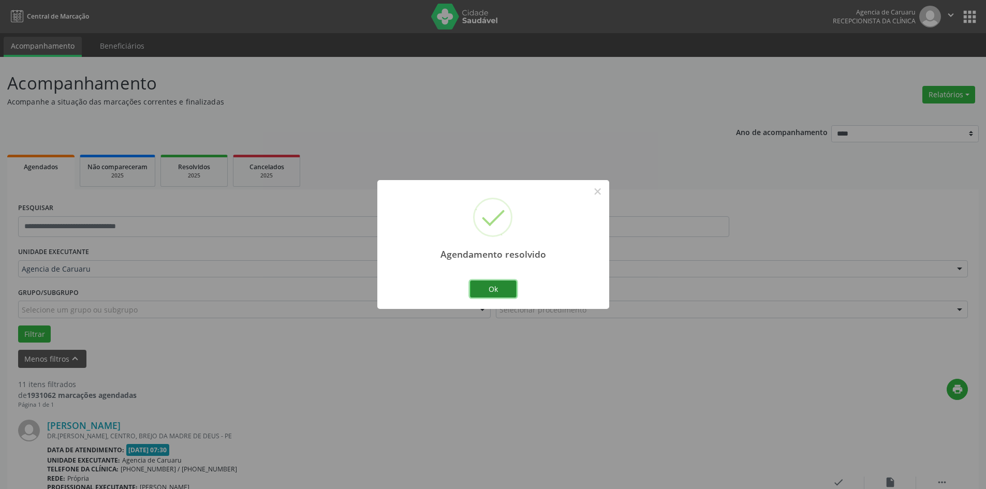
click at [490, 288] on button "Ok" at bounding box center [493, 290] width 47 height 18
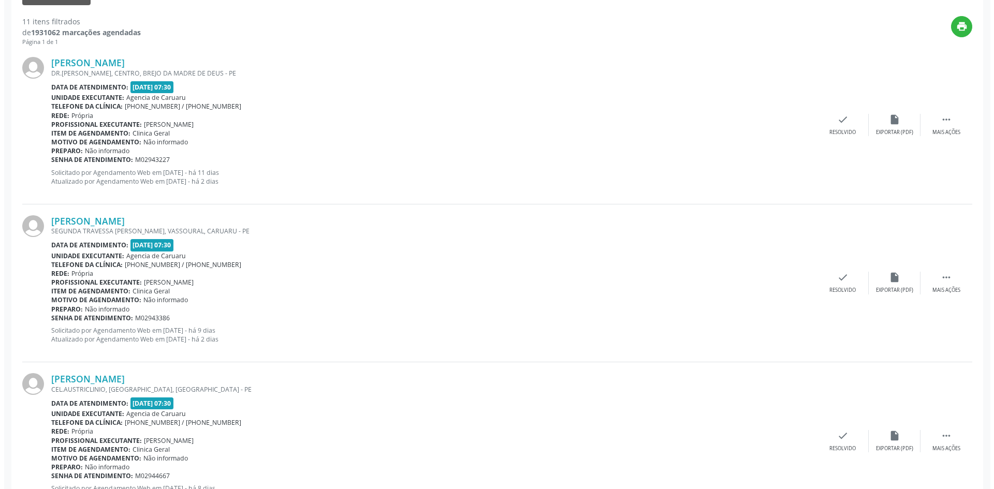
scroll to position [362, 0]
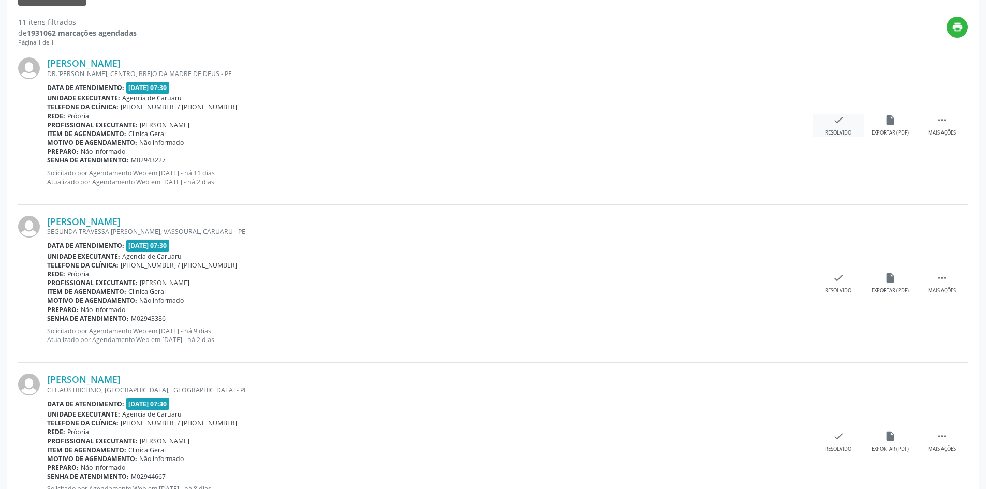
click at [823, 127] on div "check Resolvido" at bounding box center [839, 125] width 52 height 22
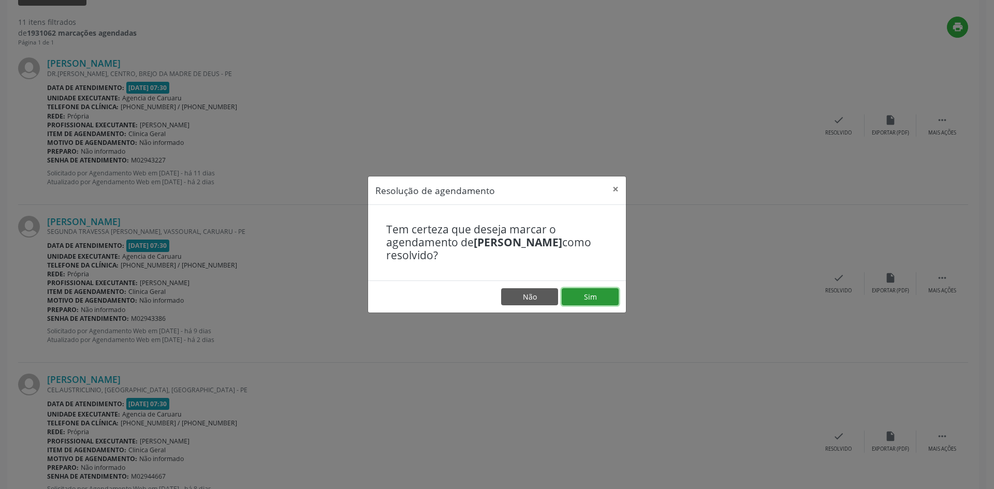
click at [575, 298] on button "Sim" at bounding box center [590, 297] width 57 height 18
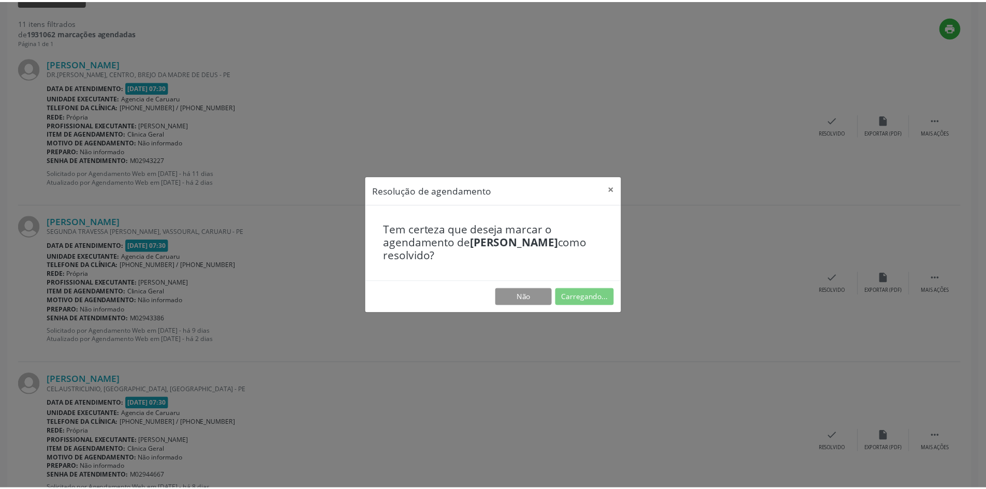
scroll to position [0, 0]
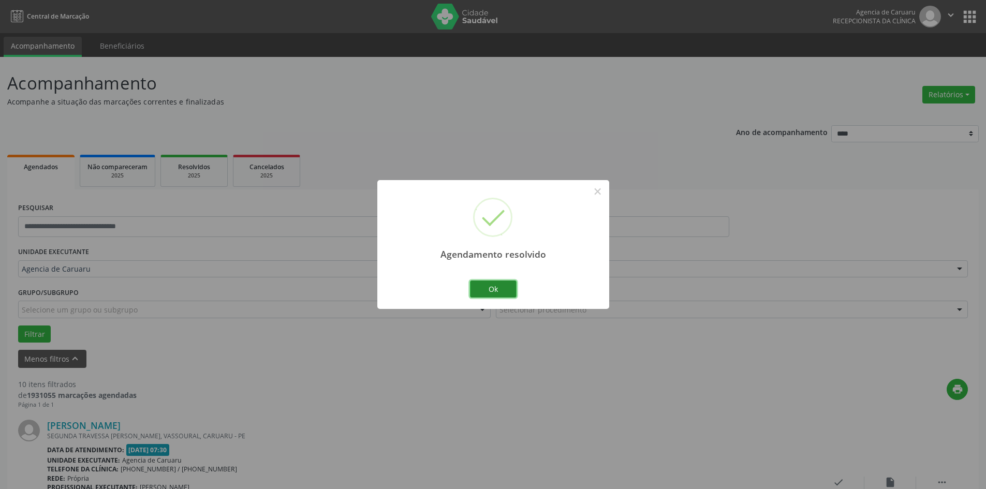
click at [505, 294] on button "Ok" at bounding box center [493, 290] width 47 height 18
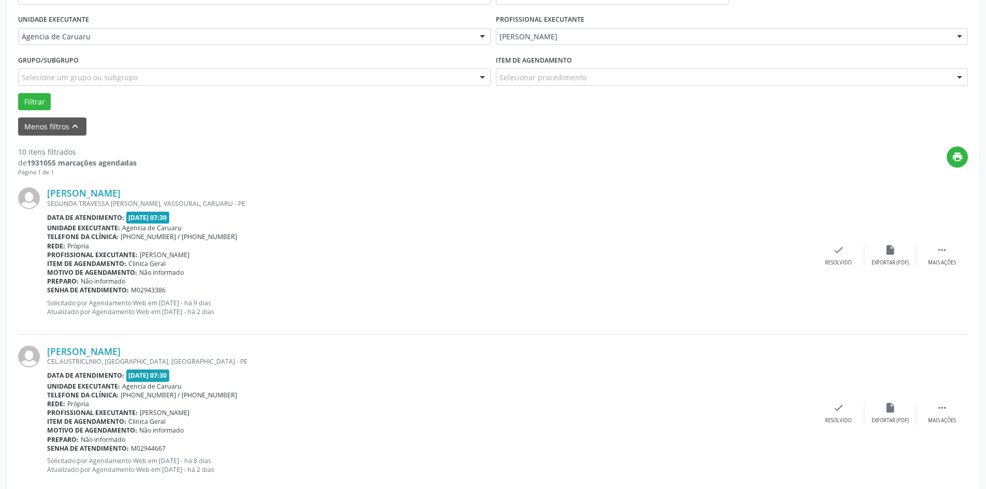
scroll to position [362, 0]
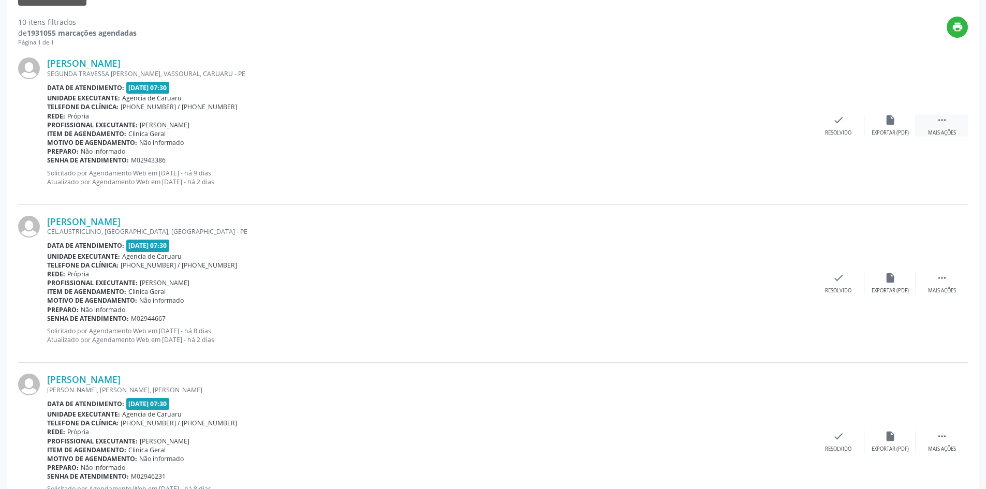
click at [941, 131] on div "Mais ações" at bounding box center [942, 132] width 28 height 7
click at [873, 123] on div "alarm_off Não compareceu" at bounding box center [890, 125] width 52 height 22
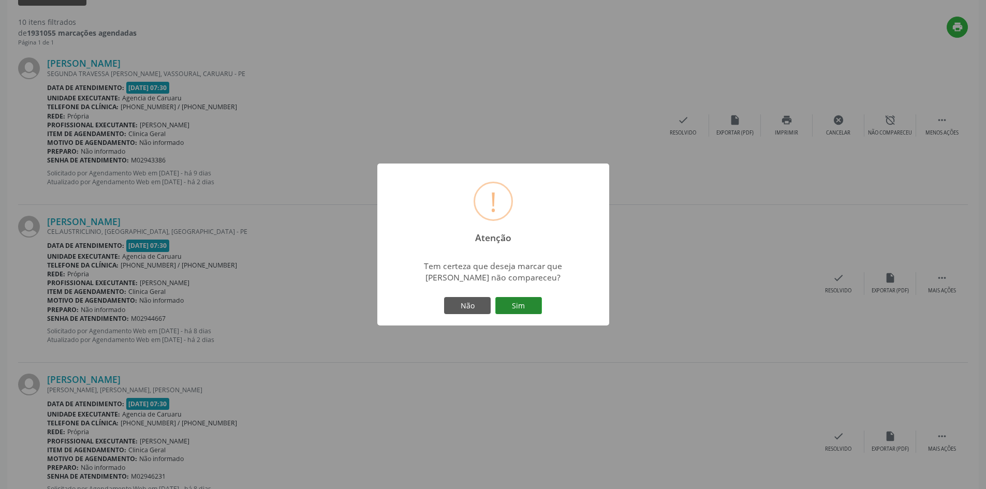
click at [509, 307] on button "Sim" at bounding box center [518, 306] width 47 height 18
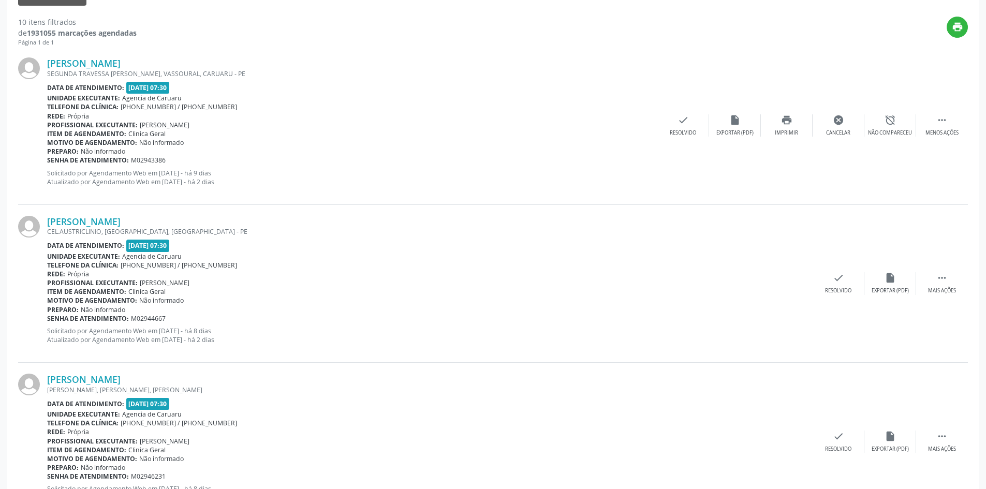
scroll to position [0, 0]
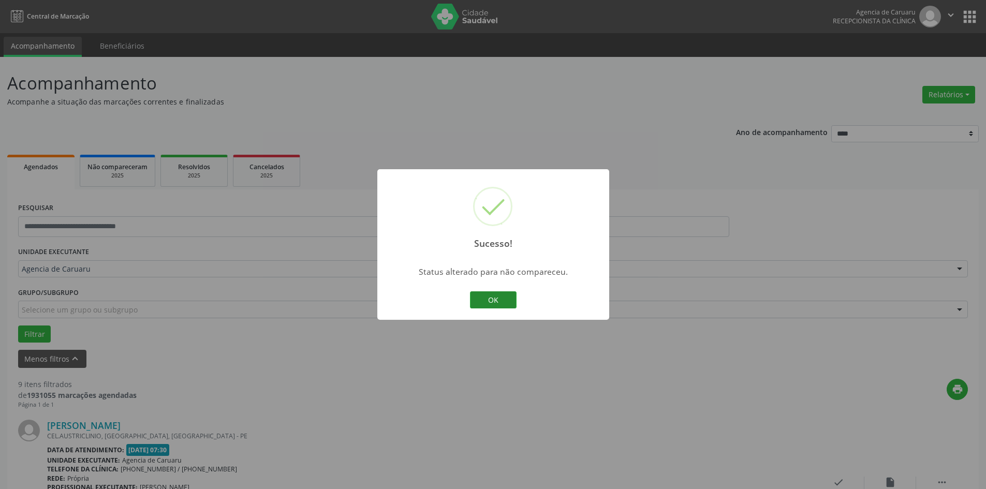
click at [507, 301] on button "OK" at bounding box center [493, 300] width 47 height 18
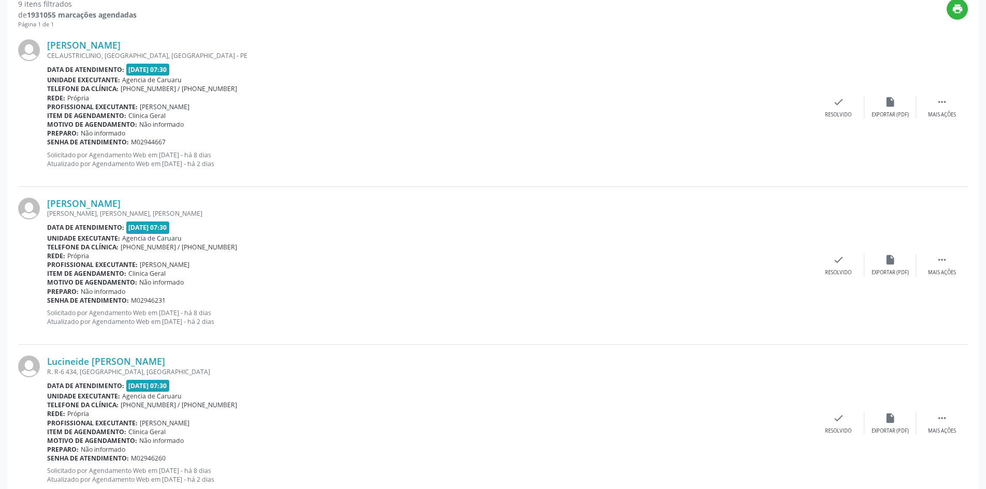
scroll to position [362, 0]
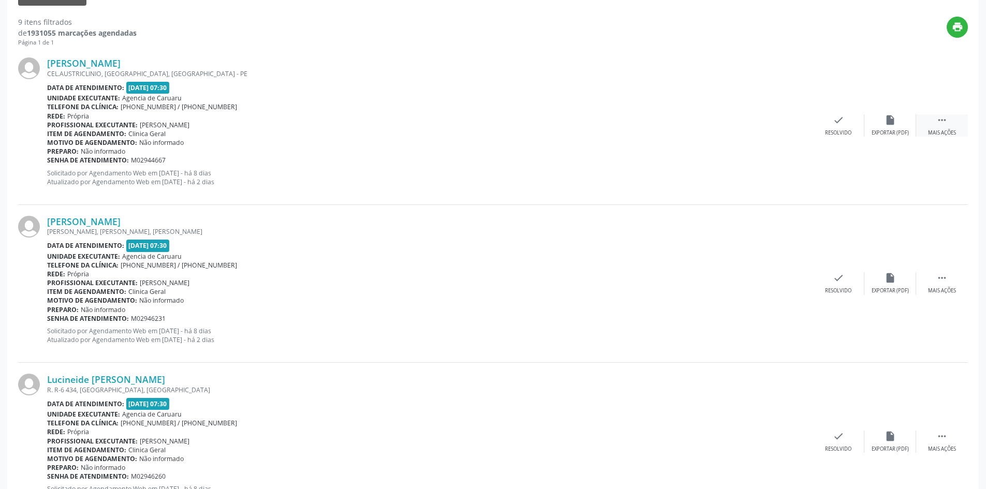
click at [926, 127] on div " Mais ações" at bounding box center [942, 125] width 52 height 22
click at [880, 122] on div "alarm_off Não compareceu" at bounding box center [890, 125] width 52 height 22
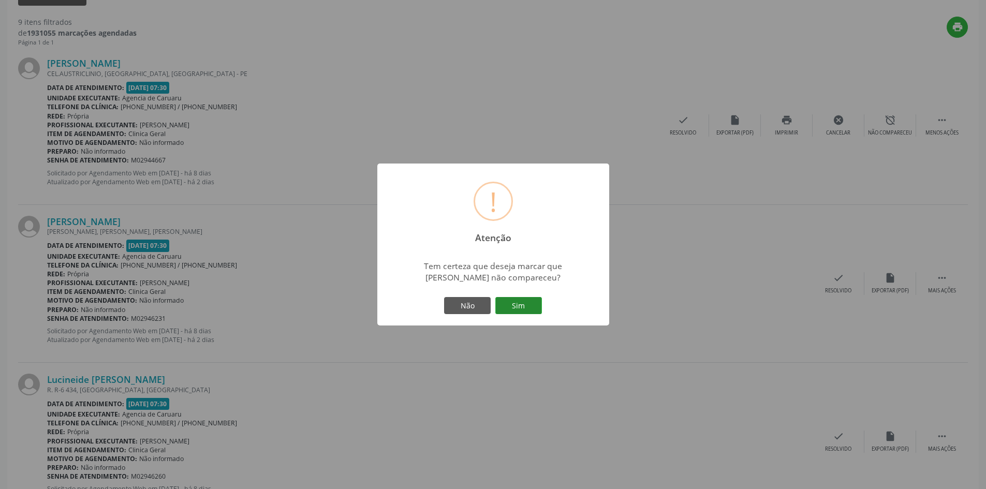
click at [525, 306] on button "Sim" at bounding box center [518, 306] width 47 height 18
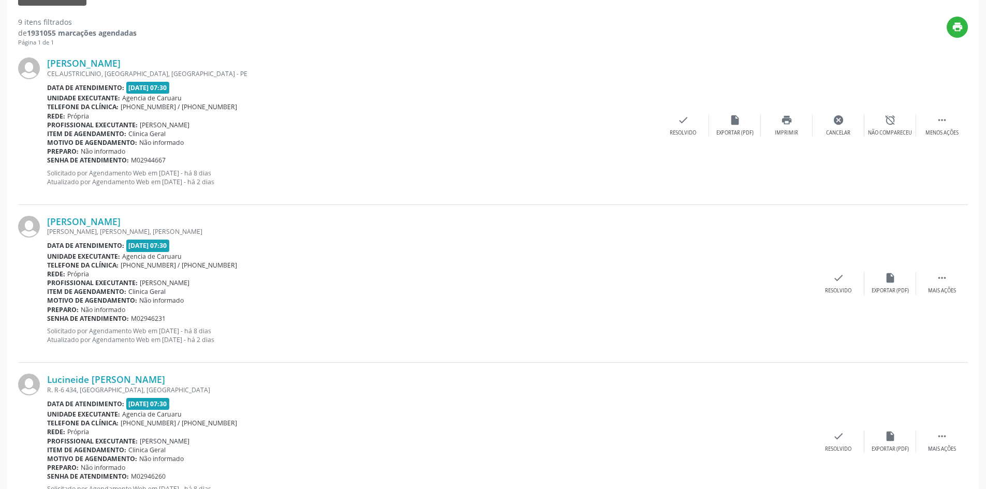
scroll to position [0, 0]
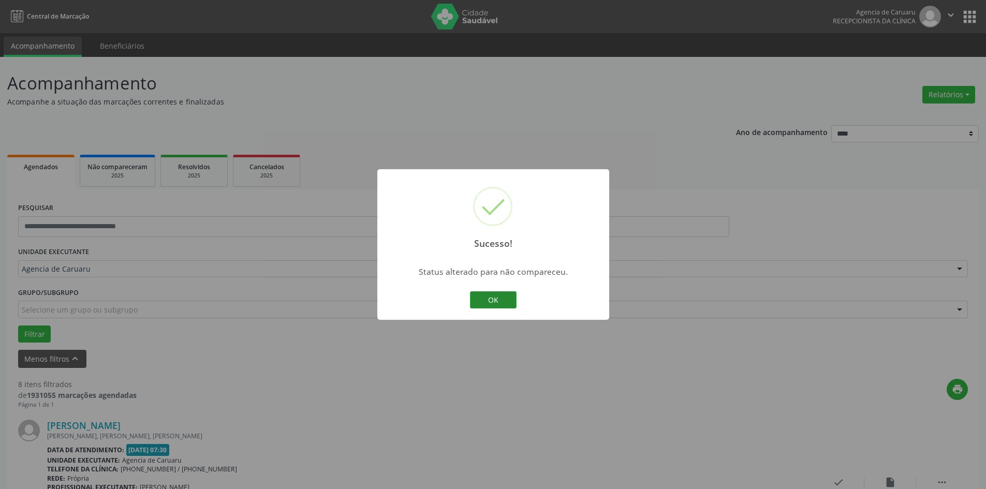
click at [490, 301] on button "OK" at bounding box center [493, 300] width 47 height 18
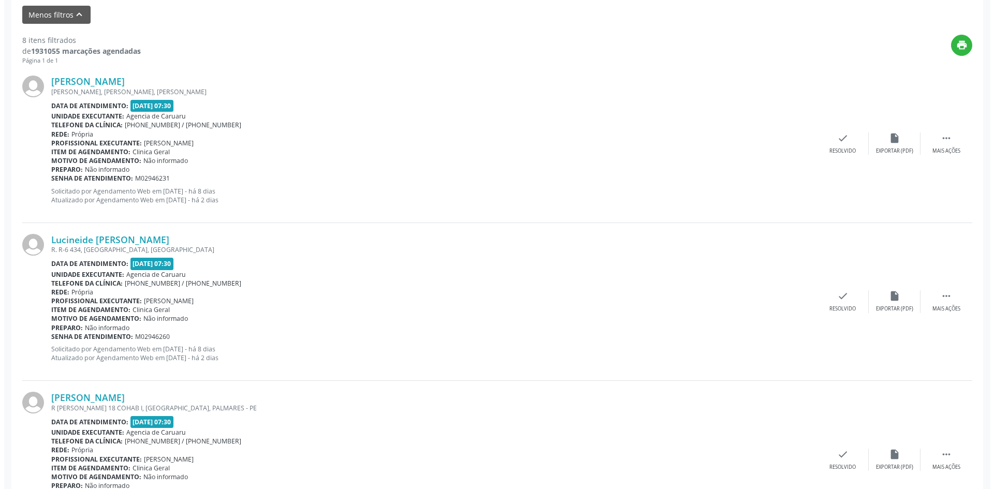
scroll to position [362, 0]
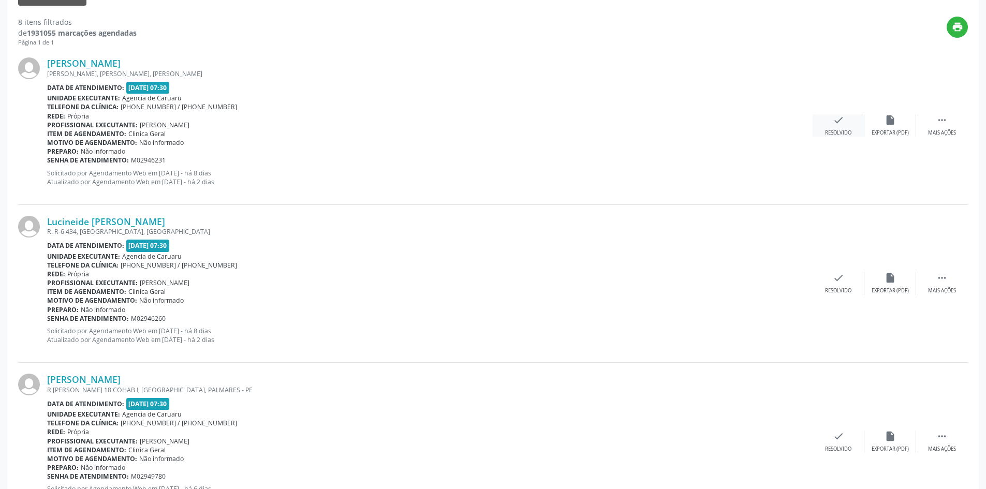
click at [839, 134] on div "Resolvido" at bounding box center [838, 132] width 26 height 7
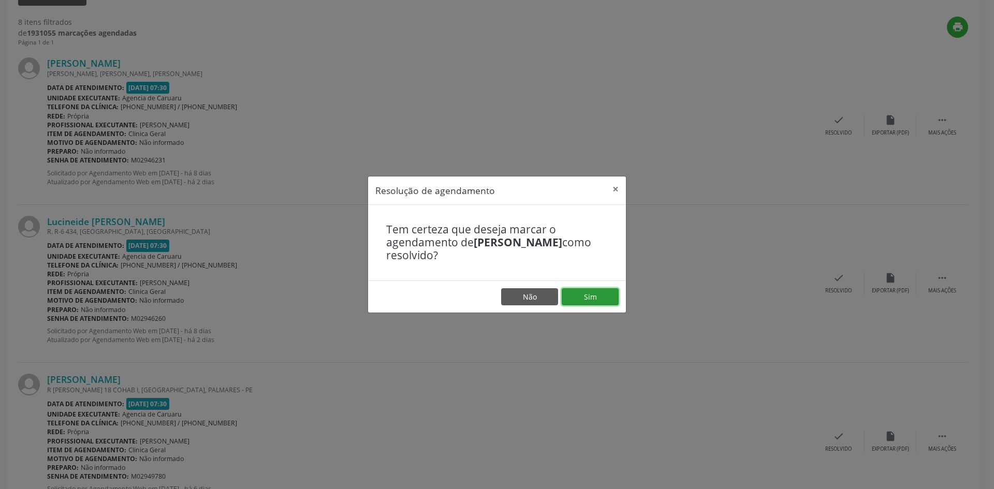
click at [582, 301] on button "Sim" at bounding box center [590, 297] width 57 height 18
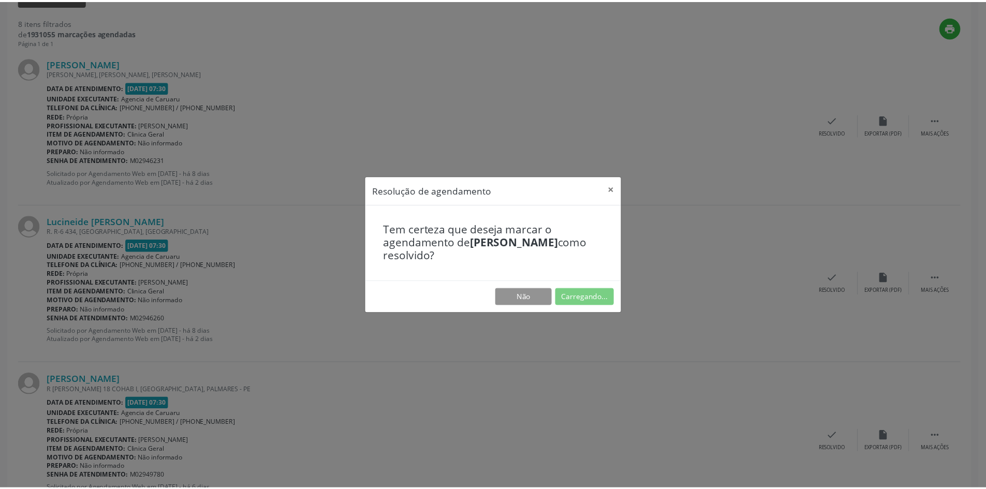
scroll to position [0, 0]
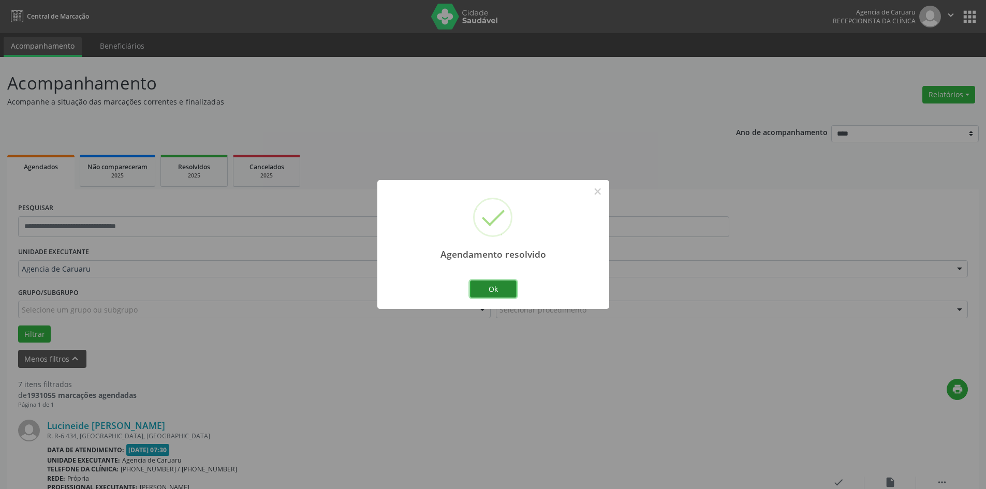
click at [503, 290] on button "Ok" at bounding box center [493, 290] width 47 height 18
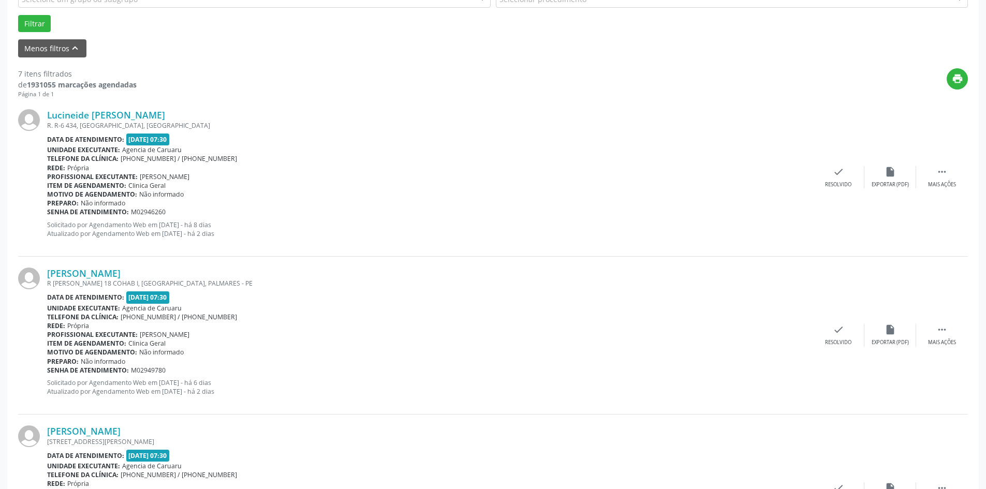
scroll to position [362, 0]
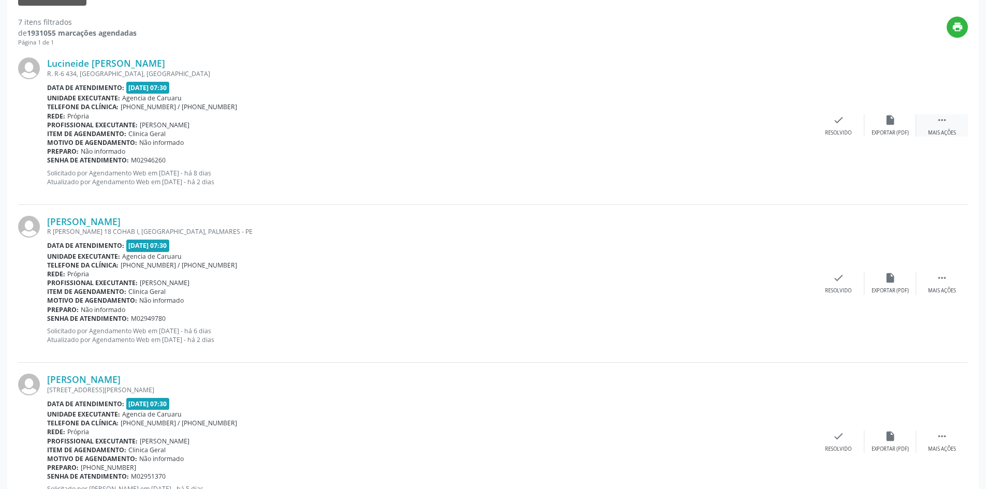
click at [941, 126] on div " Mais ações" at bounding box center [942, 125] width 52 height 22
click at [890, 127] on div "alarm_off Não compareceu" at bounding box center [890, 125] width 52 height 22
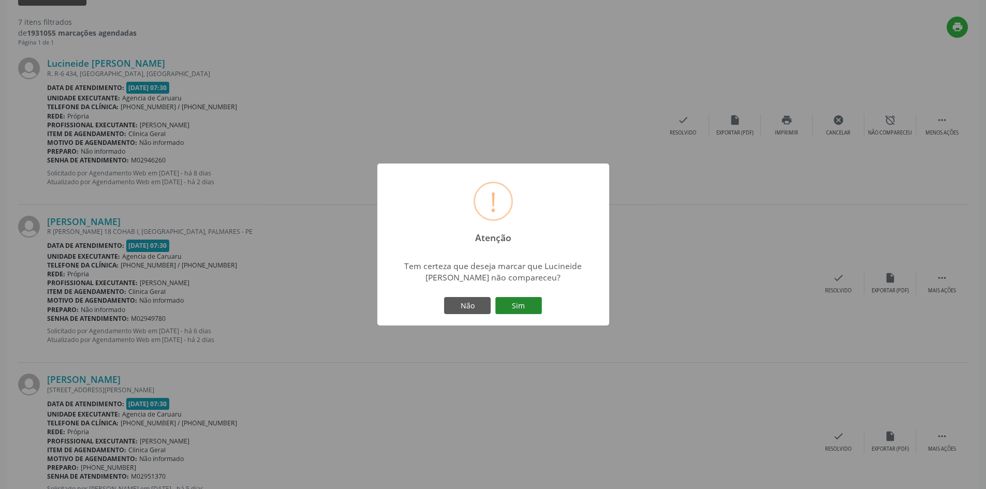
click at [525, 311] on button "Sim" at bounding box center [518, 306] width 47 height 18
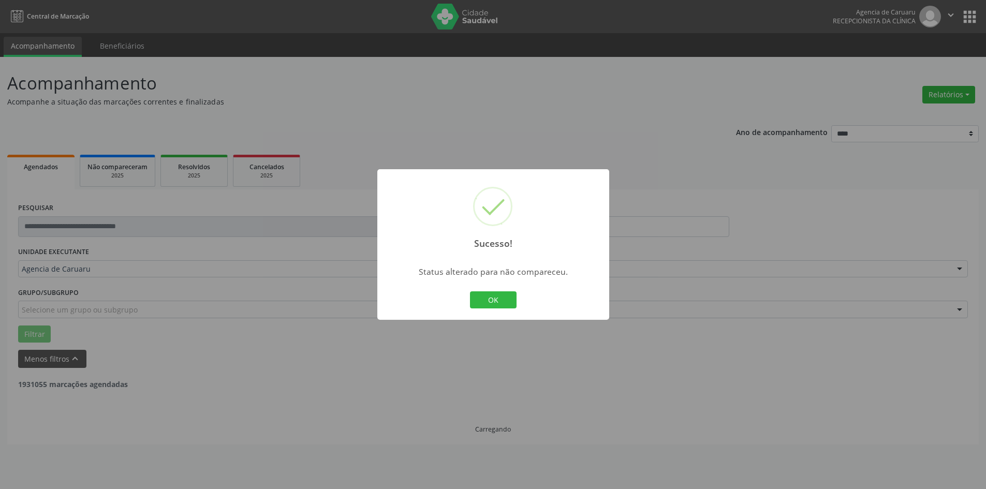
scroll to position [0, 0]
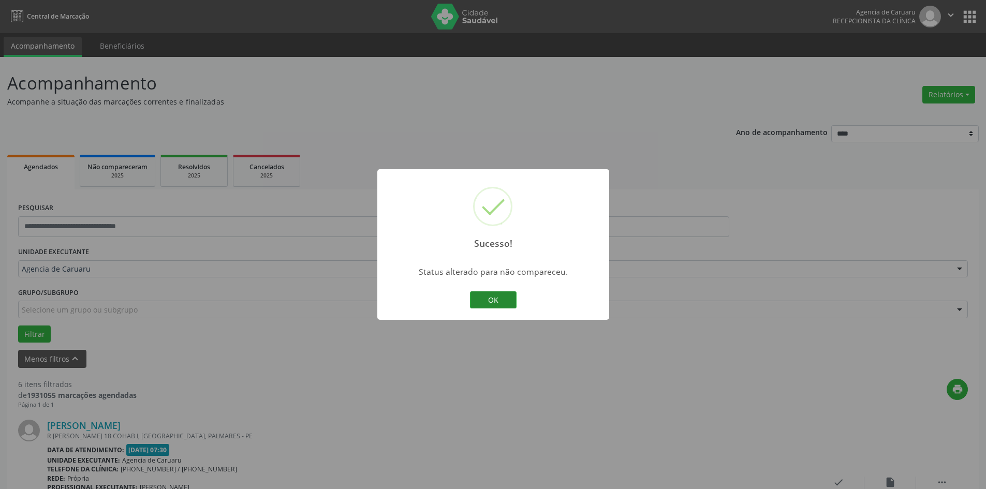
click at [503, 301] on button "OK" at bounding box center [493, 300] width 47 height 18
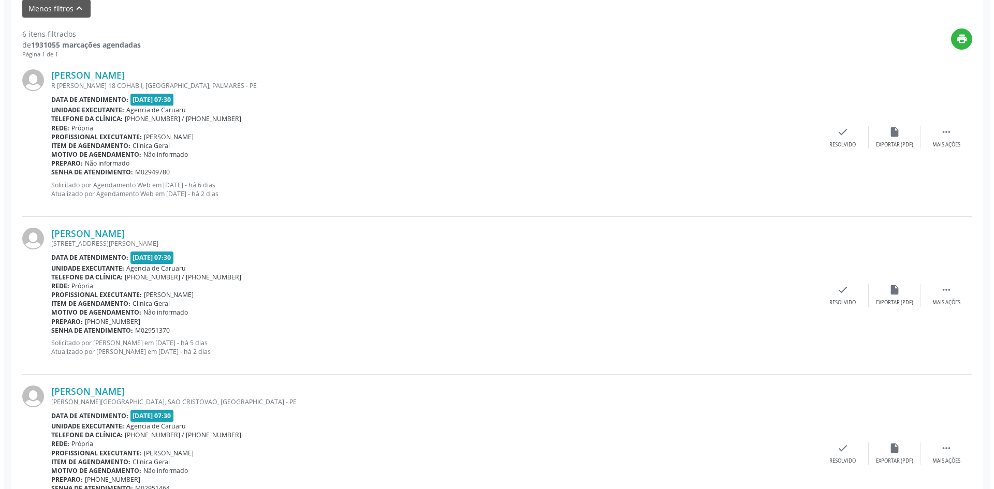
scroll to position [362, 0]
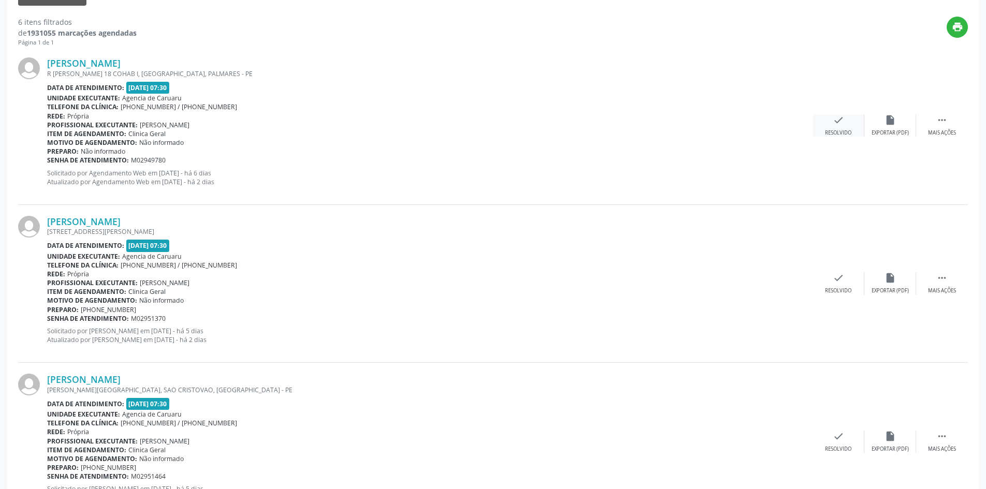
click at [835, 126] on icon "check" at bounding box center [838, 119] width 11 height 11
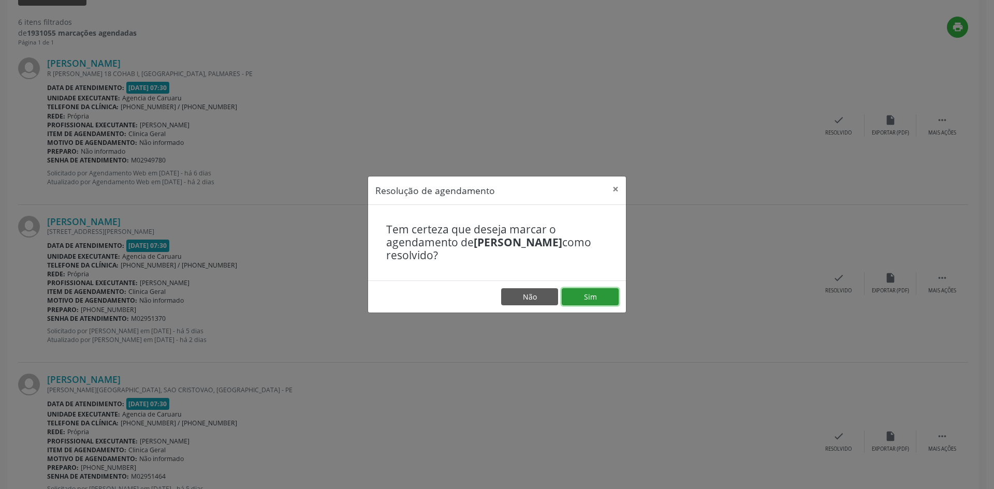
click at [577, 295] on button "Sim" at bounding box center [590, 297] width 57 height 18
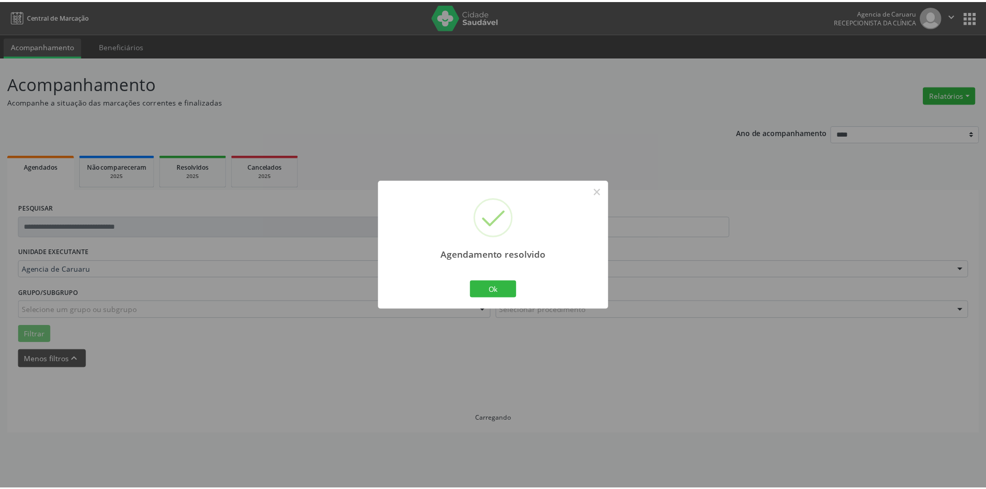
scroll to position [0, 0]
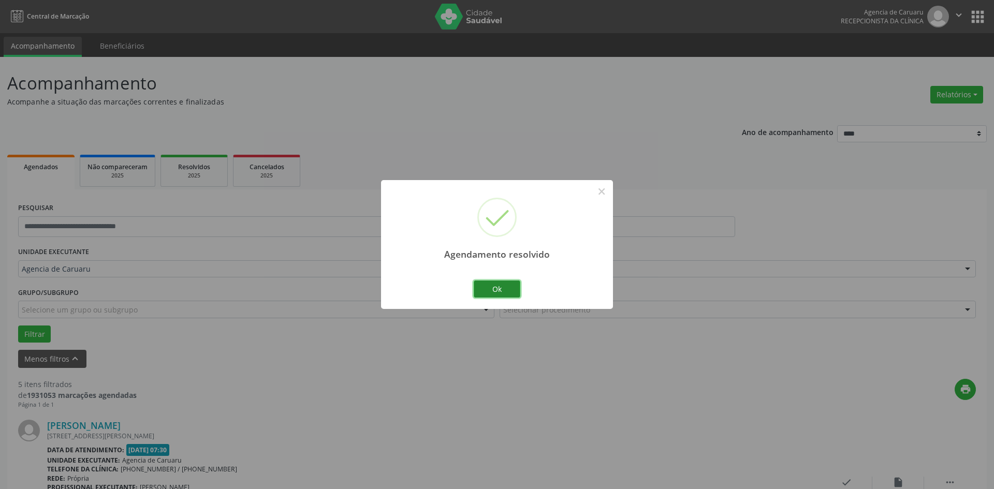
click at [510, 295] on button "Ok" at bounding box center [497, 290] width 47 height 18
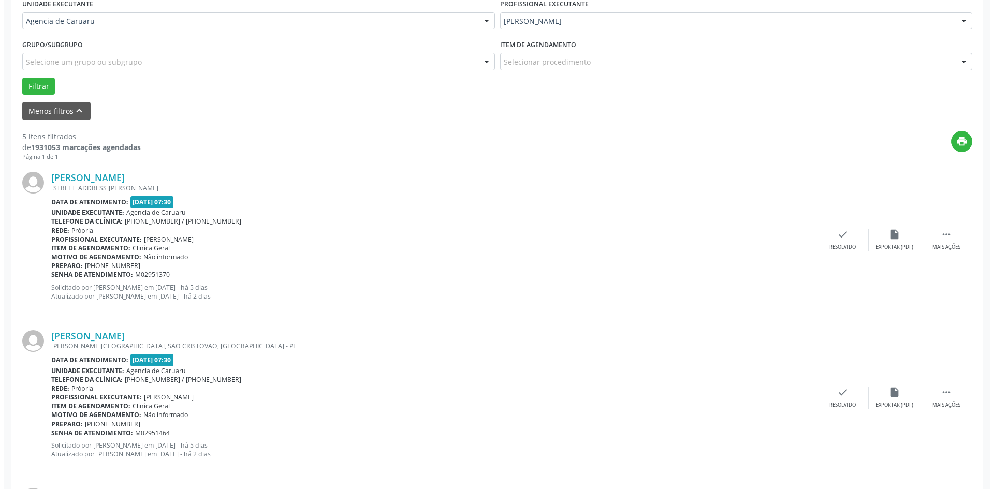
scroll to position [311, 0]
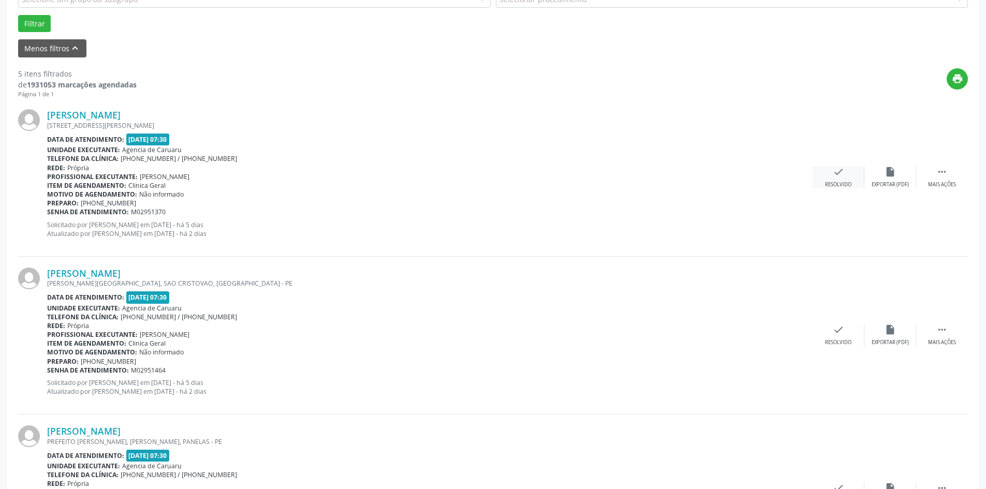
click at [833, 173] on icon "check" at bounding box center [838, 171] width 11 height 11
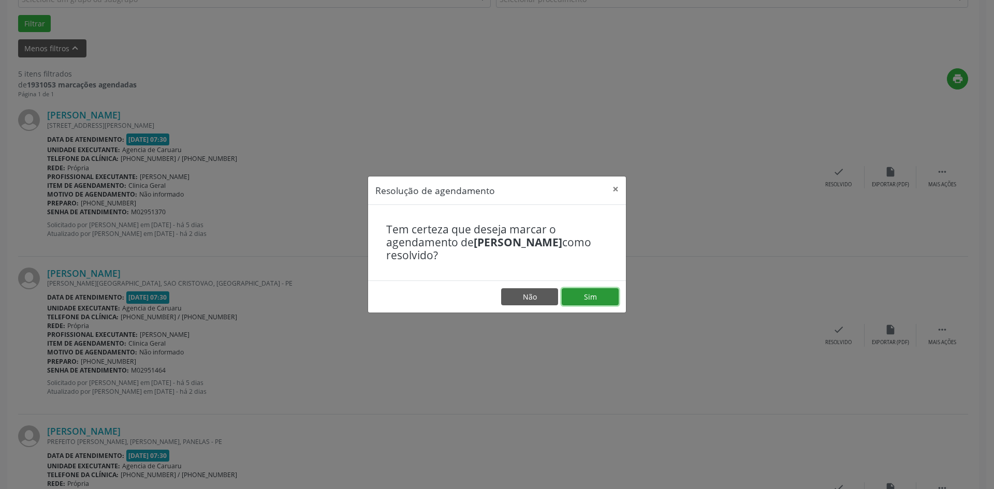
click at [598, 296] on button "Sim" at bounding box center [590, 297] width 57 height 18
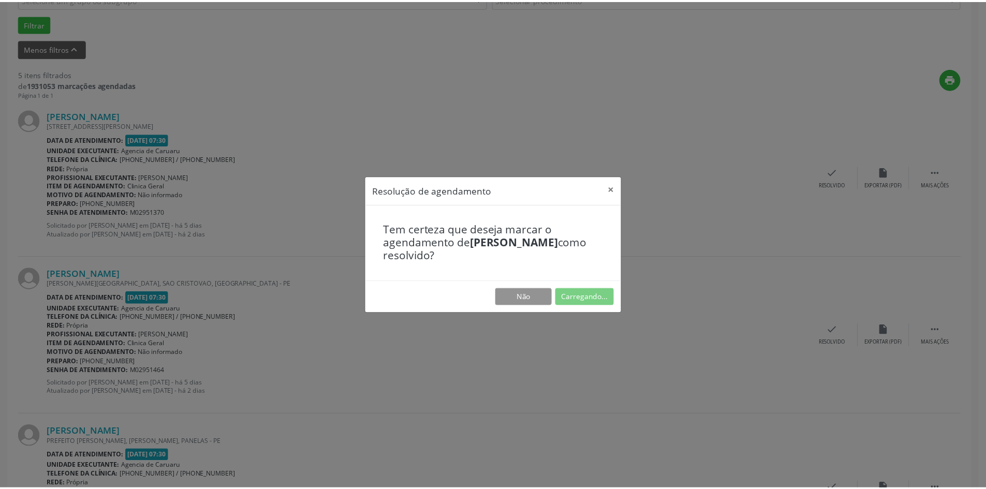
scroll to position [0, 0]
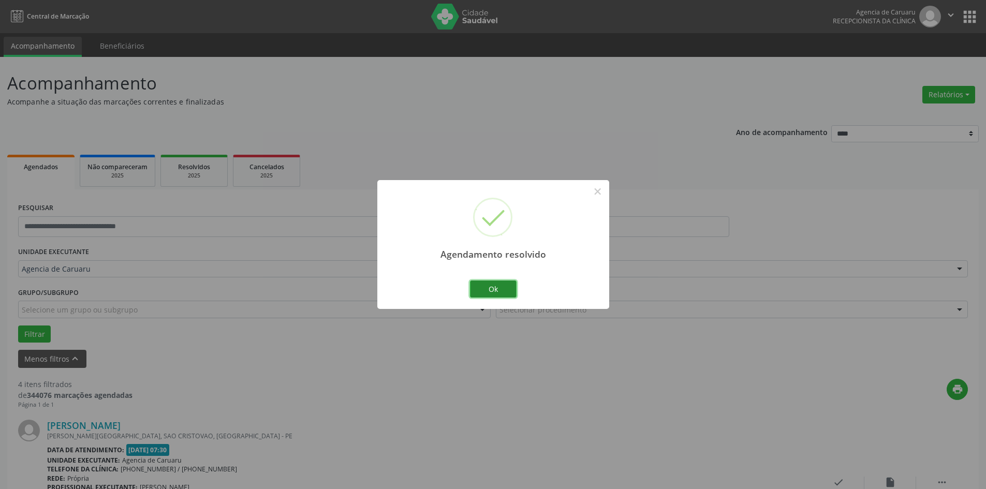
click at [504, 289] on button "Ok" at bounding box center [493, 290] width 47 height 18
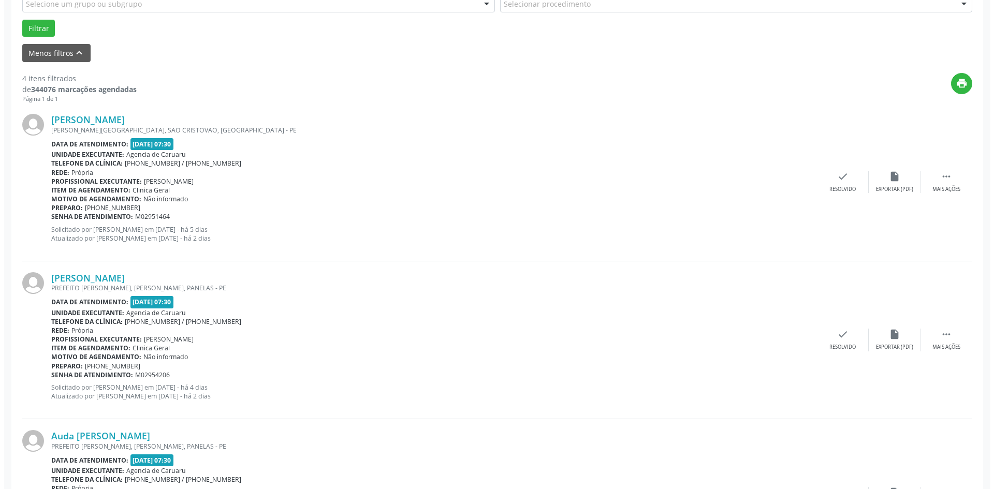
scroll to position [311, 0]
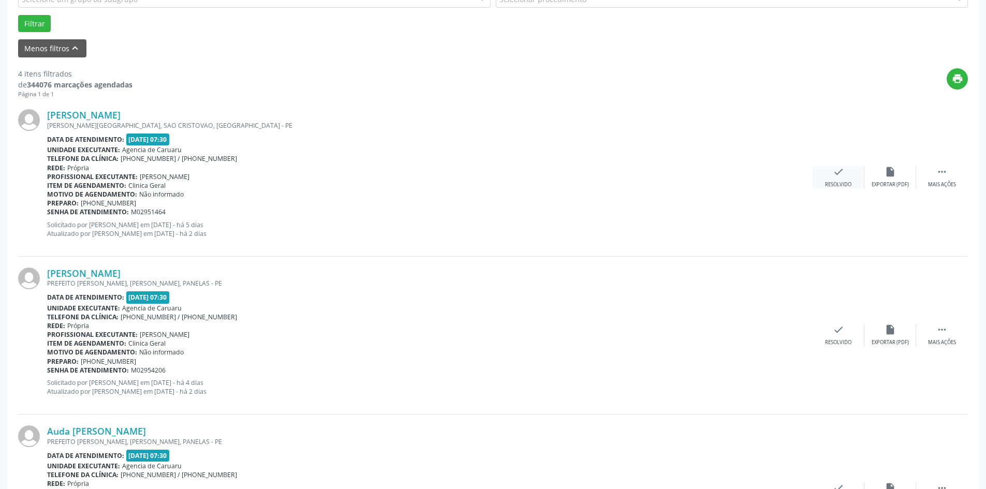
click at [830, 173] on div "check Resolvido" at bounding box center [839, 177] width 52 height 22
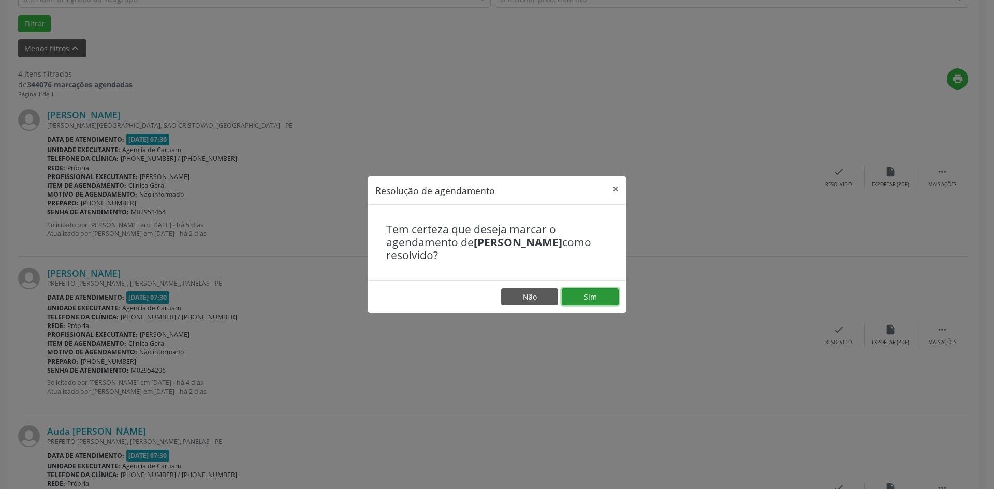
click at [607, 298] on button "Sim" at bounding box center [590, 297] width 57 height 18
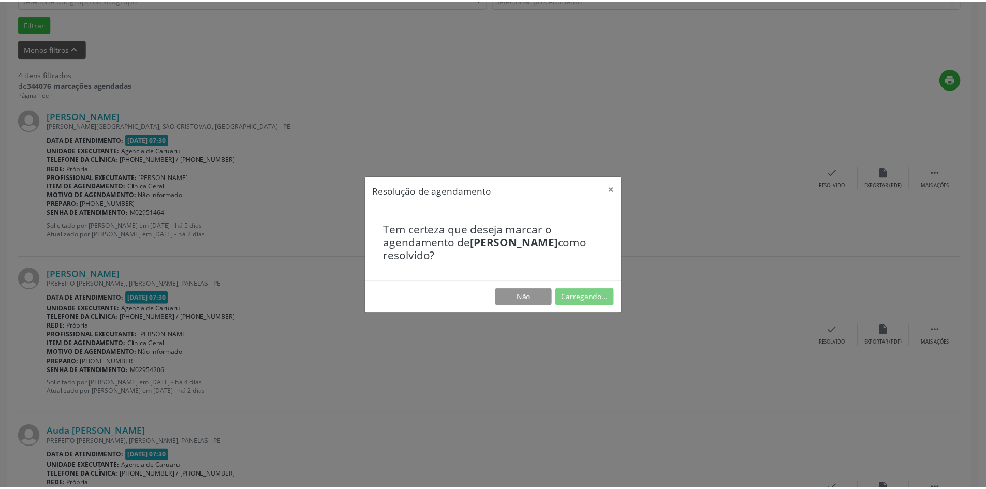
scroll to position [0, 0]
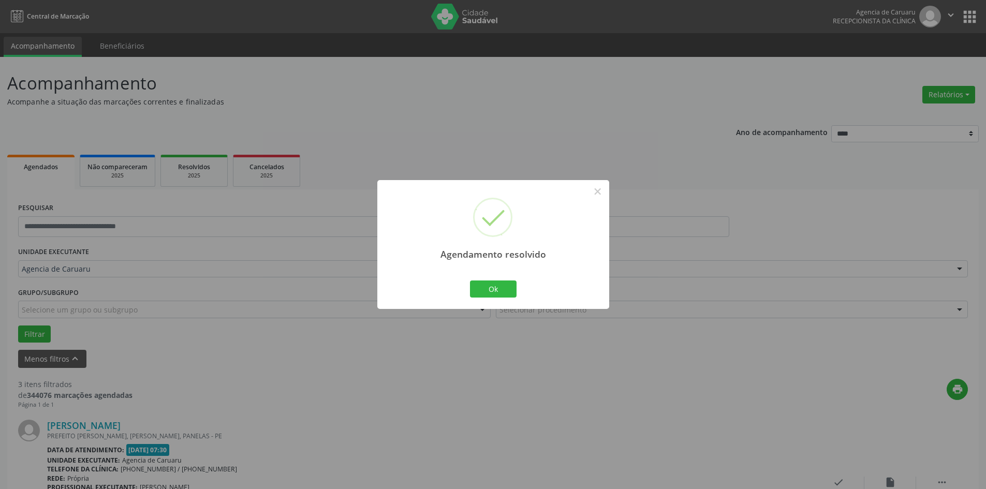
click at [501, 299] on div "Ok Cancel" at bounding box center [492, 289] width 51 height 22
click at [501, 290] on button "Ok" at bounding box center [493, 290] width 47 height 18
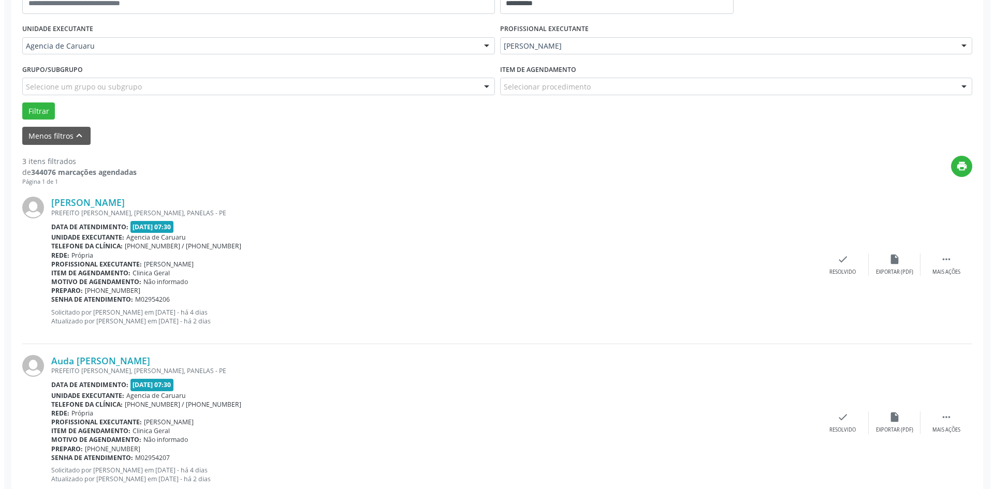
scroll to position [311, 0]
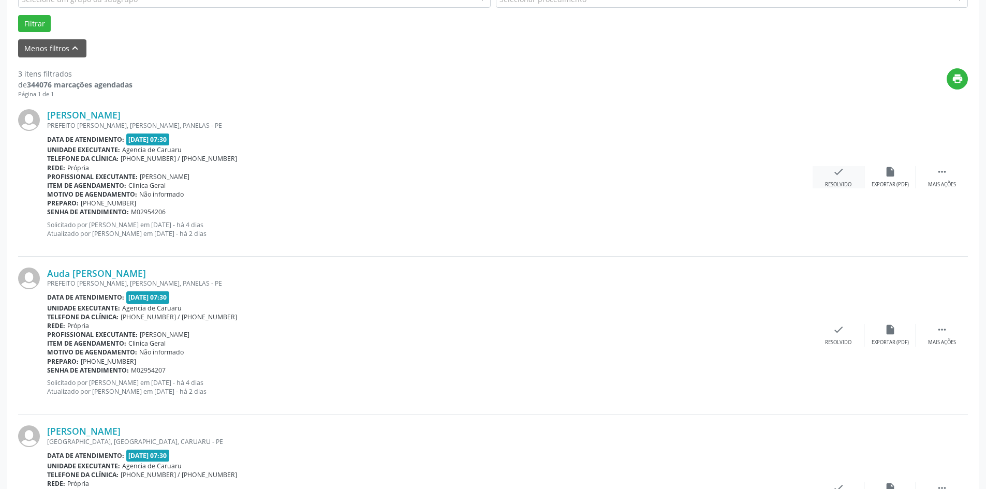
click at [834, 178] on div "check Resolvido" at bounding box center [839, 177] width 52 height 22
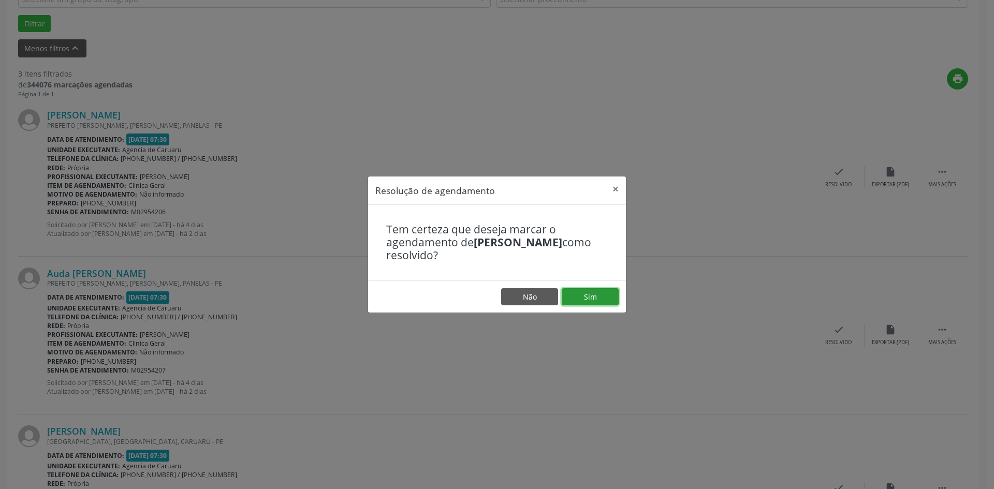
click at [576, 299] on button "Sim" at bounding box center [590, 297] width 57 height 18
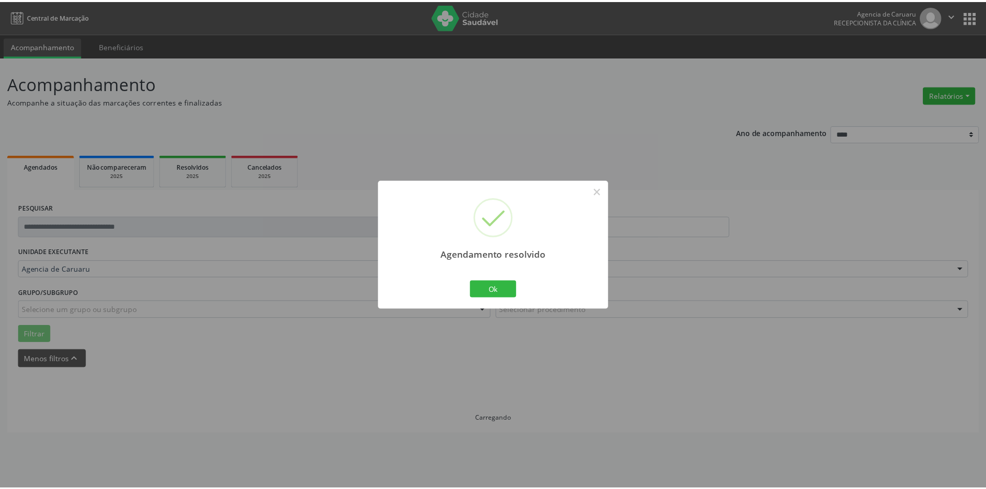
scroll to position [0, 0]
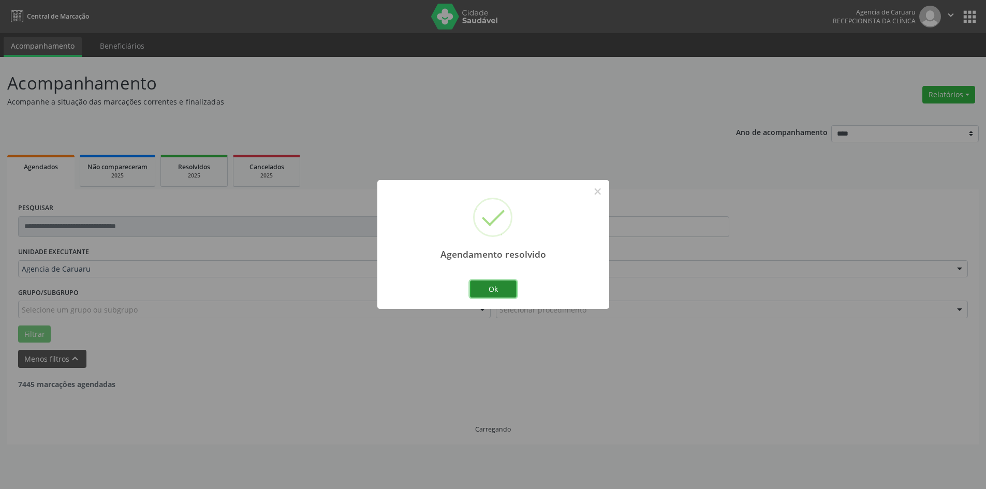
click at [493, 290] on button "Ok" at bounding box center [493, 290] width 47 height 18
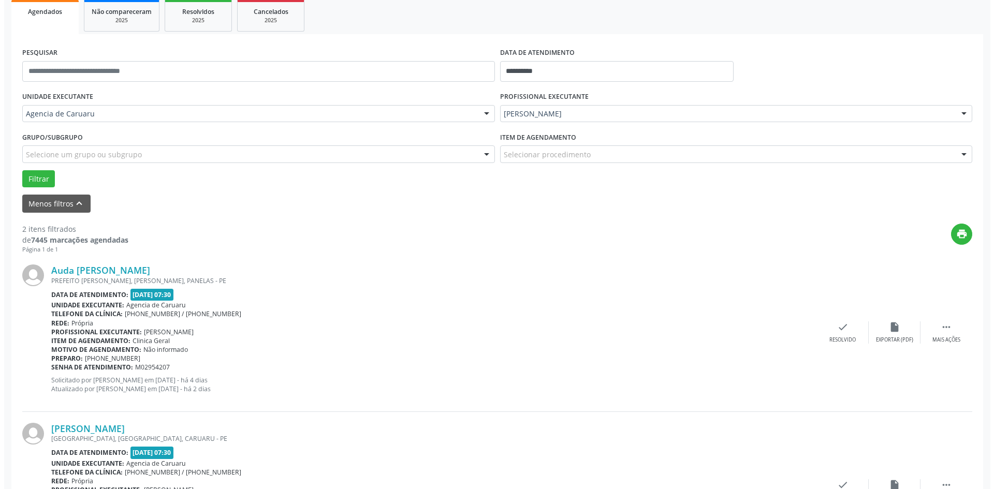
scroll to position [254, 0]
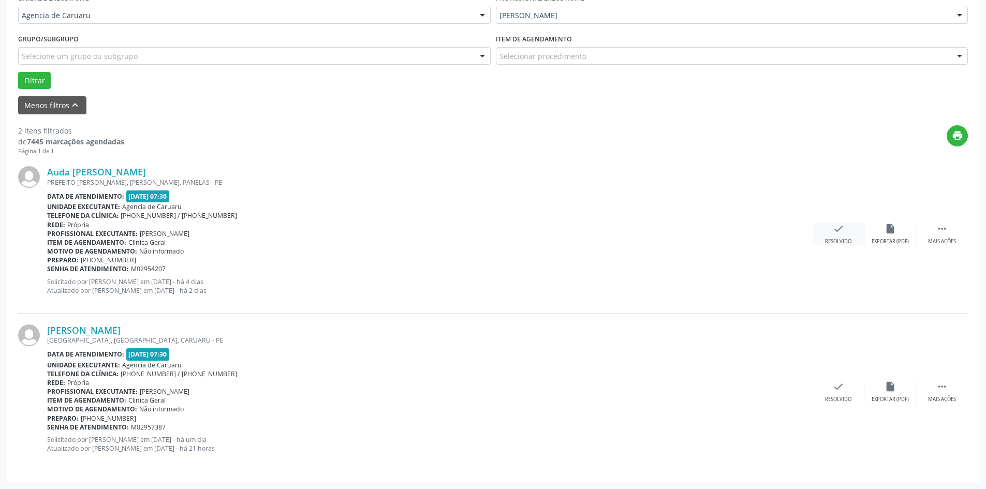
click at [817, 238] on div "check Resolvido" at bounding box center [839, 234] width 52 height 22
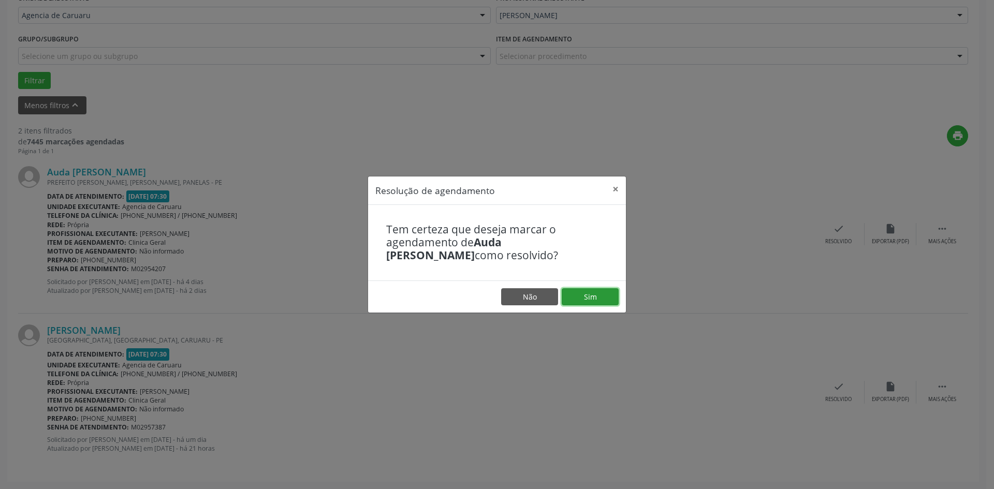
click at [575, 301] on button "Sim" at bounding box center [590, 297] width 57 height 18
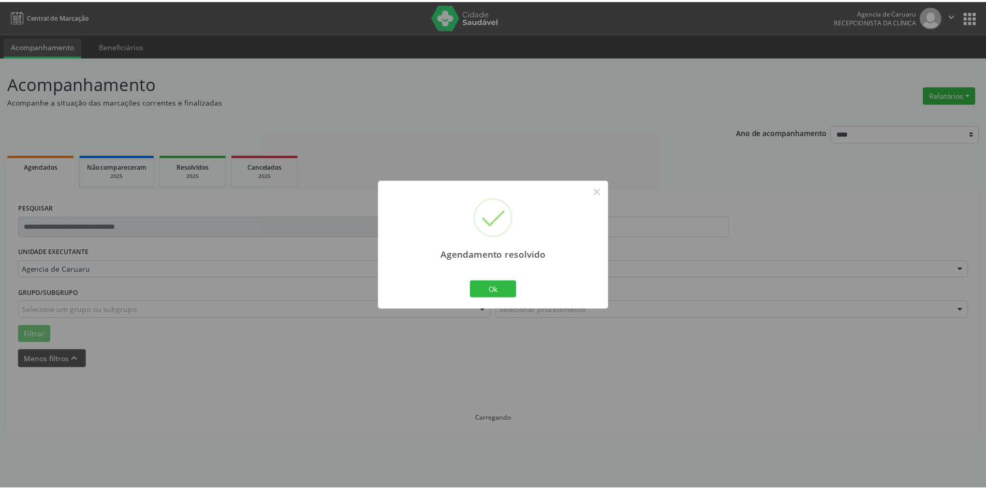
scroll to position [0, 0]
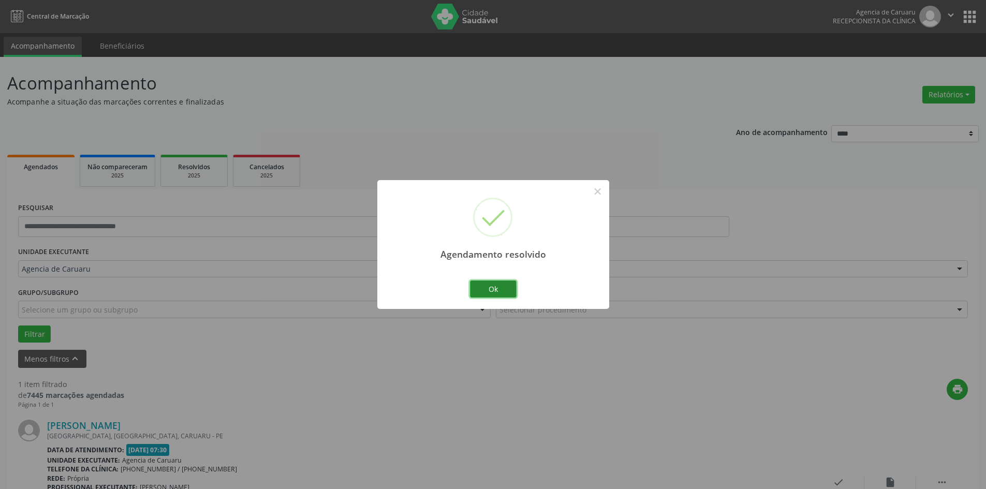
click at [488, 291] on button "Ok" at bounding box center [493, 290] width 47 height 18
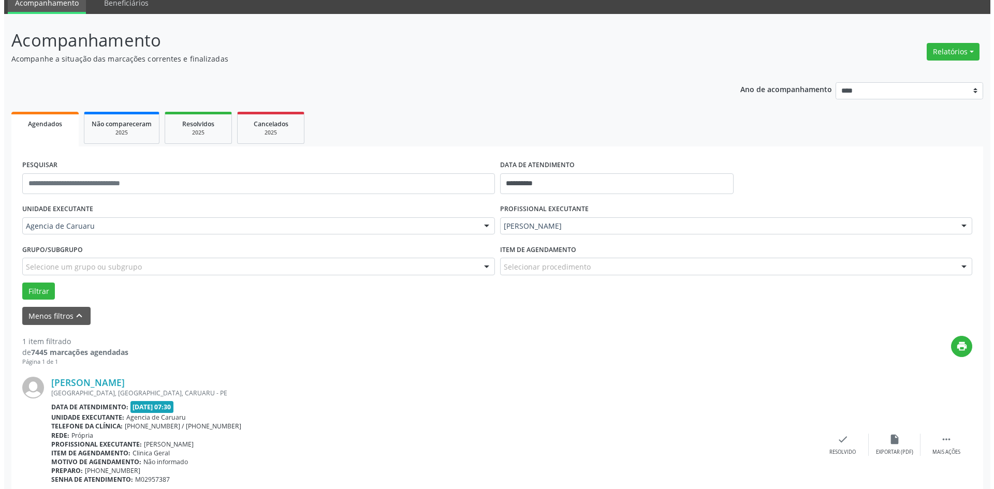
scroll to position [96, 0]
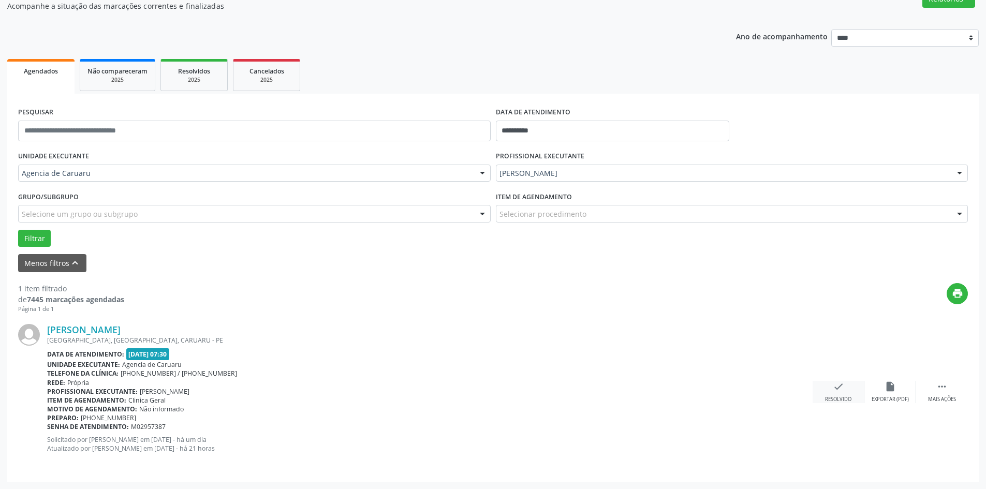
click at [834, 391] on icon "check" at bounding box center [838, 386] width 11 height 11
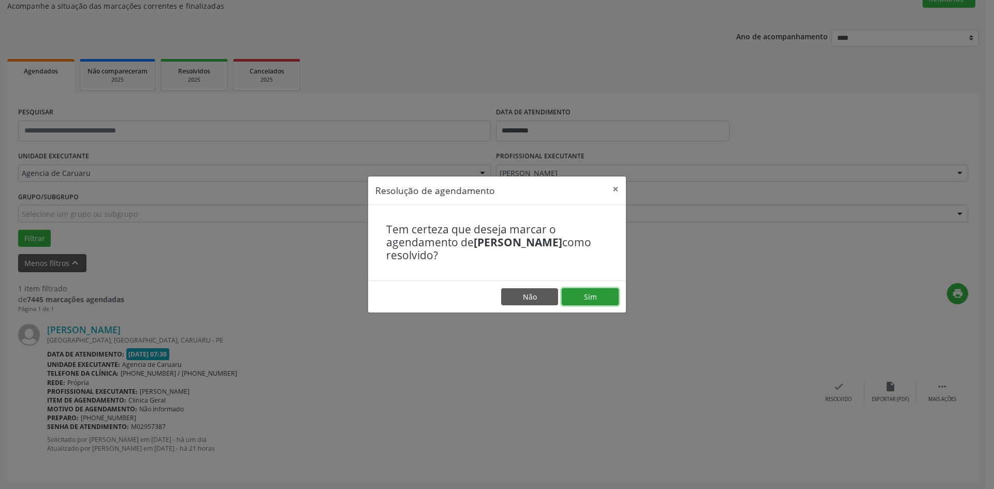
click at [583, 298] on button "Sim" at bounding box center [590, 297] width 57 height 18
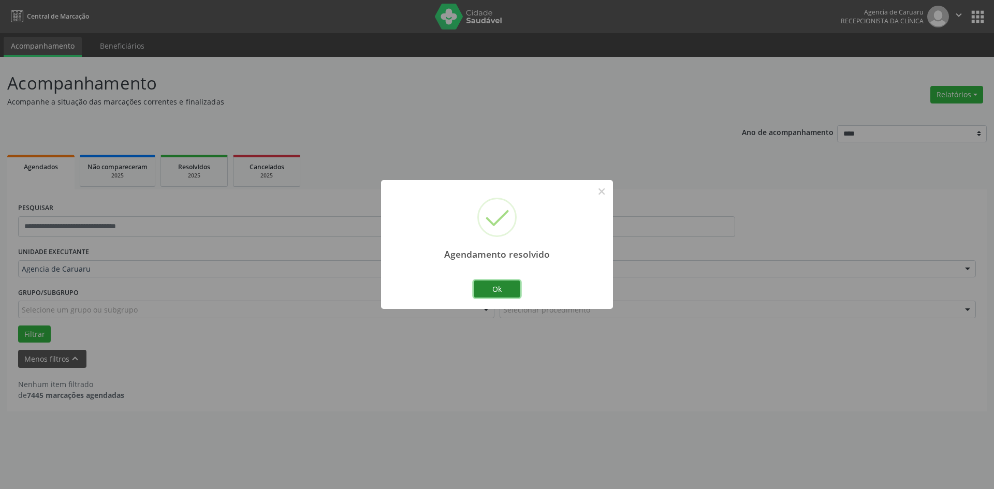
click at [495, 292] on button "Ok" at bounding box center [497, 290] width 47 height 18
